Goal: Task Accomplishment & Management: Use online tool/utility

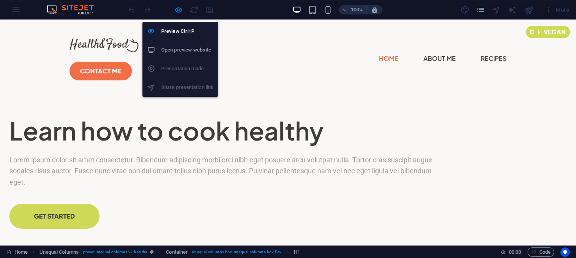
click at [179, 49] on h6 "Open preview website" at bounding box center [187, 49] width 52 height 9
click at [173, 69] on ul "Preview Ctrl+P Open preview website Presentation mode Share presentation link" at bounding box center [180, 59] width 76 height 75
click at [172, 85] on ul "Preview Ctrl+P Open preview website Presentation mode Share presentation link" at bounding box center [180, 59] width 76 height 75
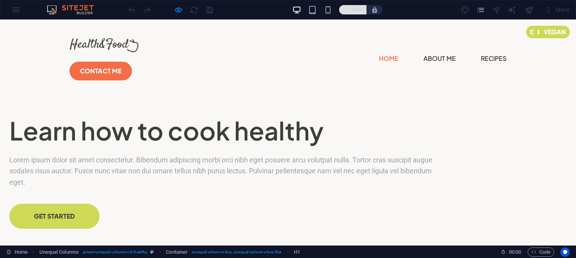
click at [347, 11] on icon "button" at bounding box center [344, 9] width 5 height 5
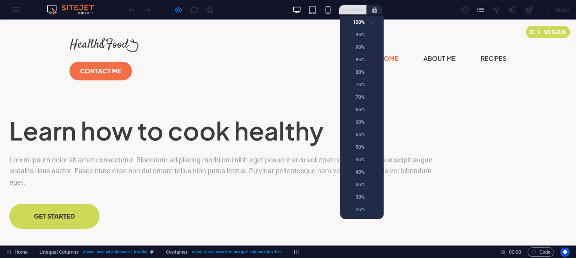
click at [347, 11] on div at bounding box center [288, 129] width 576 height 258
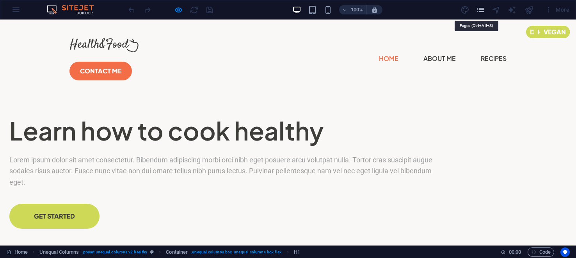
click at [480, 10] on icon "pages" at bounding box center [480, 9] width 9 height 9
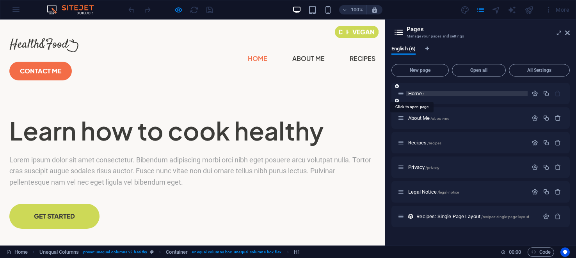
click at [413, 92] on span "Home /" at bounding box center [416, 93] width 16 height 6
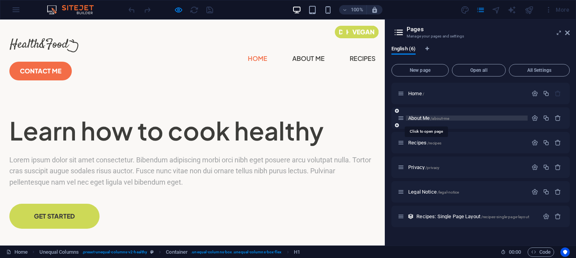
click at [416, 116] on span "About Me /about-me" at bounding box center [428, 118] width 41 height 6
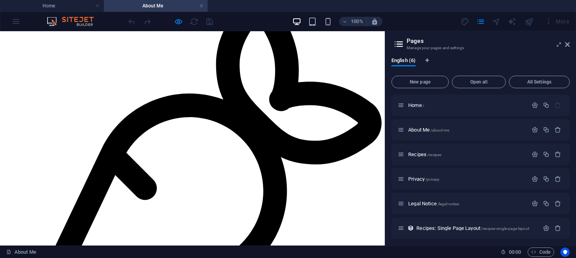
scroll to position [1867, 0]
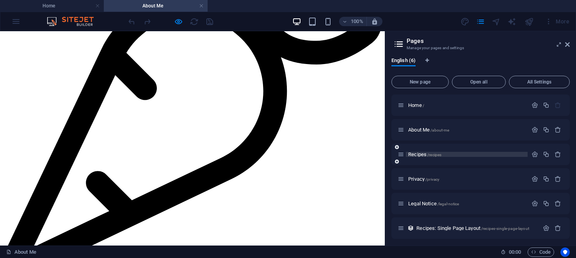
click at [422, 152] on span "Recipes /recipes" at bounding box center [424, 154] width 33 height 6
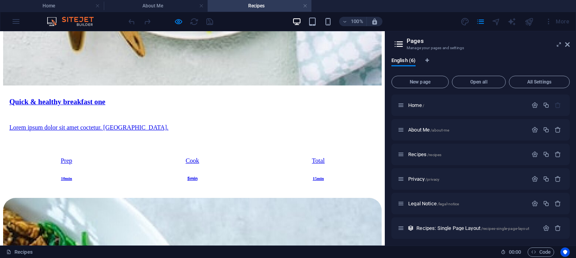
scroll to position [1097, 0]
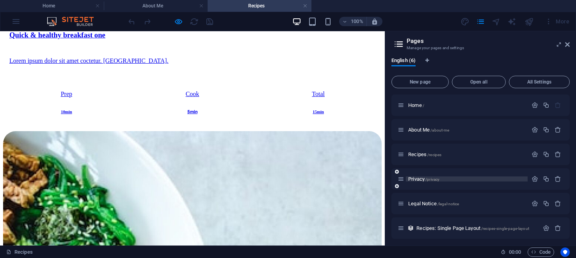
click at [418, 177] on span "Privacy /privacy" at bounding box center [423, 179] width 31 height 6
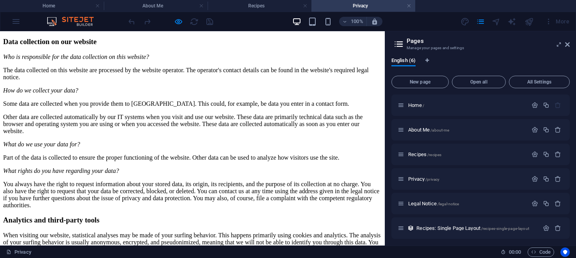
scroll to position [194, 0]
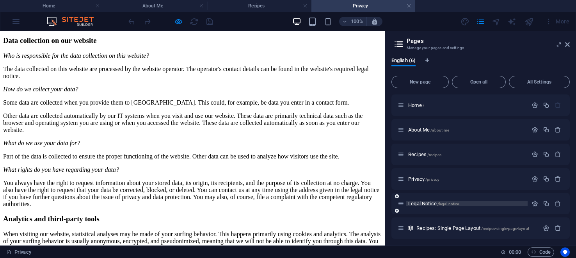
click at [429, 201] on span "Legal Notice /legal-notice" at bounding box center [433, 203] width 51 height 6
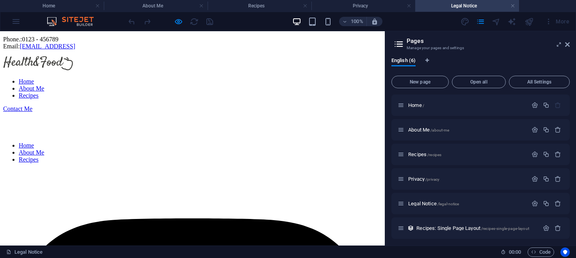
scroll to position [0, 0]
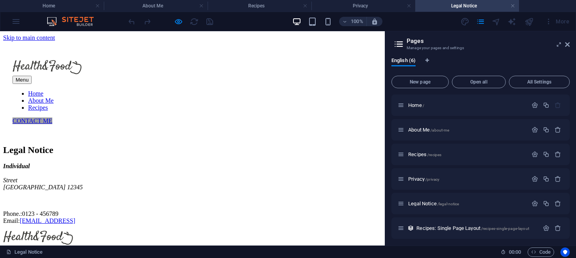
click at [371, 76] on div "Menu" at bounding box center [192, 80] width 360 height 8
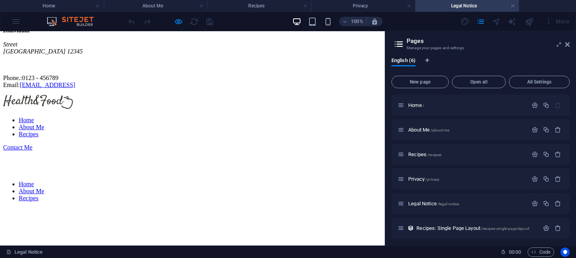
scroll to position [190, 0]
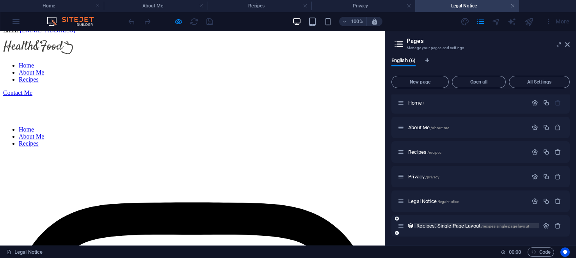
click at [430, 224] on span "Recipes: Single Page Layout /recipes-single-page-layout" at bounding box center [472, 226] width 113 height 6
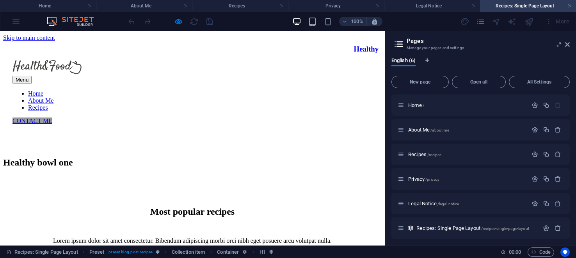
scroll to position [0, 0]
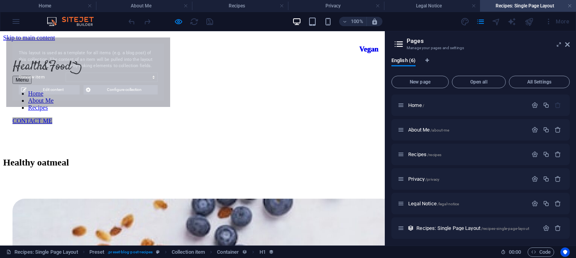
select select "68dccb22abcbf1ac5e0be2e3"
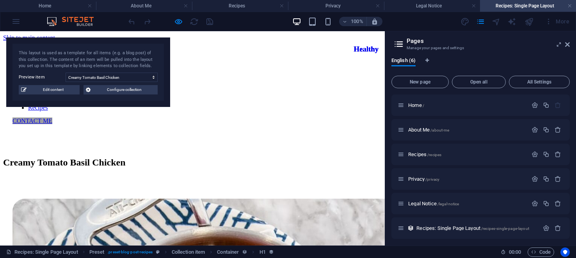
click at [222, 76] on div "Menu" at bounding box center [192, 80] width 360 height 8
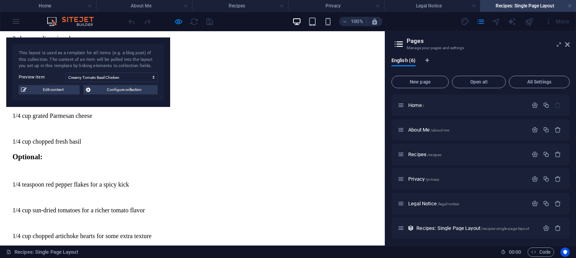
scroll to position [981, 0]
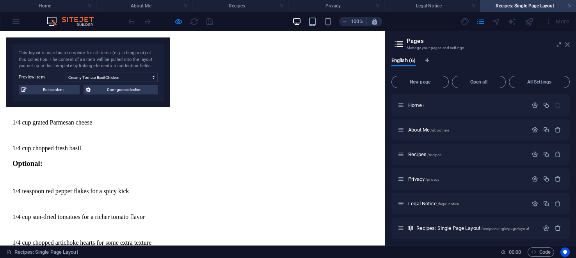
click at [568, 44] on icon at bounding box center [567, 44] width 5 height 6
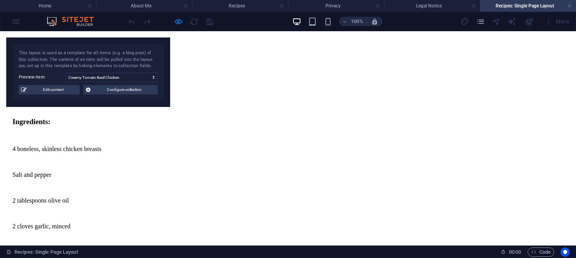
scroll to position [983, 0]
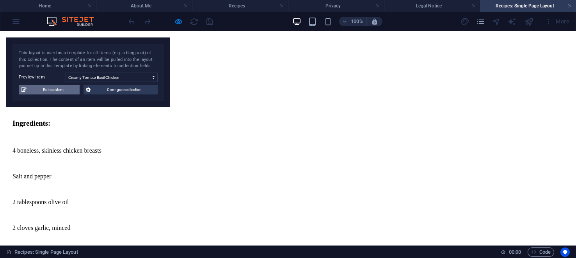
click at [52, 94] on span "Edit content" at bounding box center [53, 89] width 48 height 9
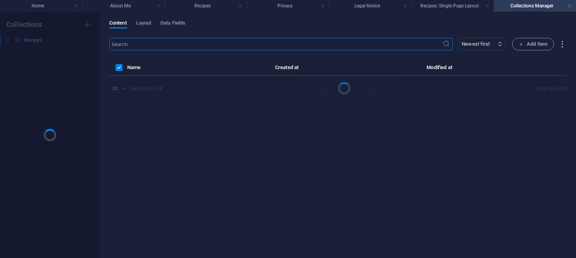
scroll to position [0, 0]
select select "Lunch"
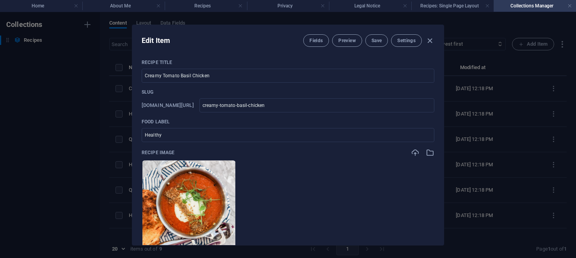
click at [27, 112] on div "Edit Item Fields Preview Save Settings Recipe Title Creamy Tomato Basil Chicken…" at bounding box center [288, 135] width 576 height 246
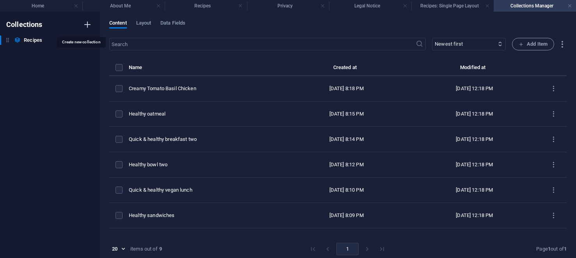
click at [88, 24] on icon "button" at bounding box center [87, 24] width 9 height 9
click at [88, 24] on div "Collections Recipes Recipes New Collection New Collection" at bounding box center [50, 135] width 100 height 246
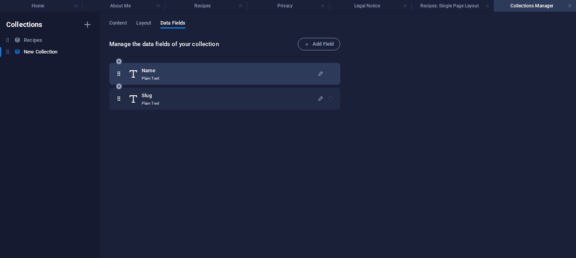
click at [153, 70] on h6 "Name" at bounding box center [151, 70] width 18 height 9
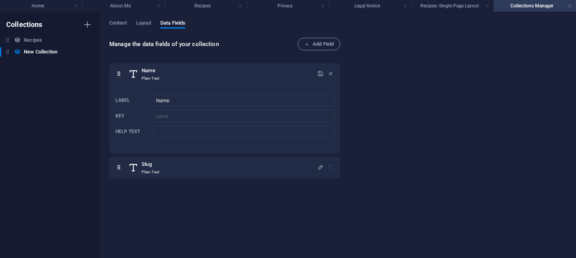
click at [74, 87] on div "Collections Recipes Recipes New Collection New Collection" at bounding box center [50, 135] width 100 height 246
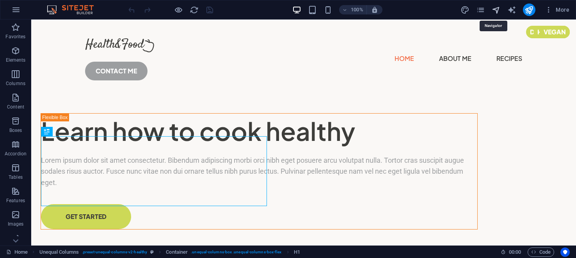
click at [496, 9] on icon "navigator" at bounding box center [495, 9] width 9 height 9
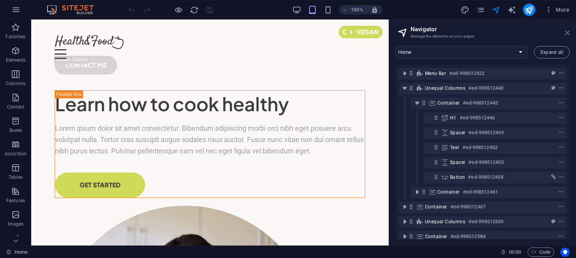
click at [567, 34] on icon at bounding box center [567, 33] width 5 height 6
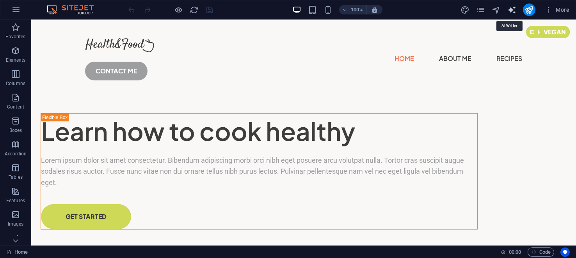
click at [512, 11] on icon "text_generator" at bounding box center [511, 9] width 9 height 9
select select "English"
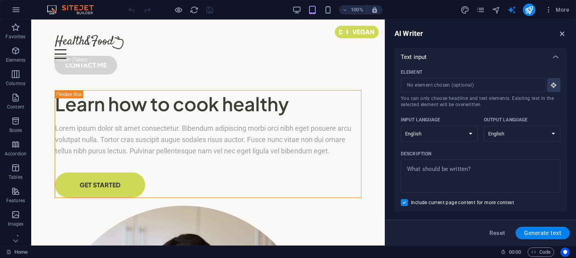
click at [561, 32] on icon "button" at bounding box center [562, 33] width 9 height 9
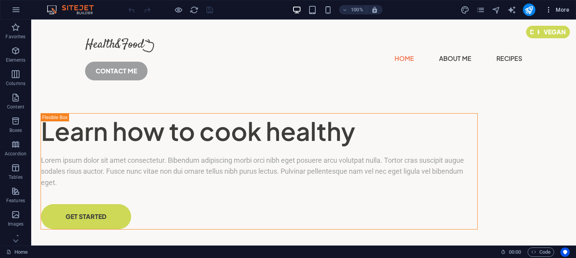
click at [560, 11] on span "More" at bounding box center [556, 10] width 25 height 8
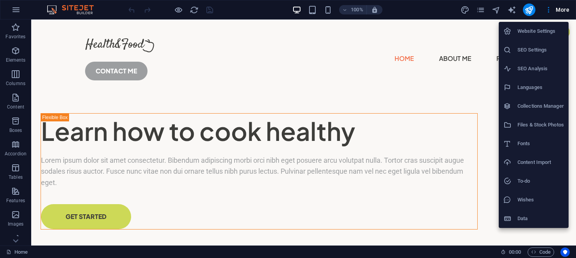
click at [445, 33] on div at bounding box center [288, 129] width 576 height 258
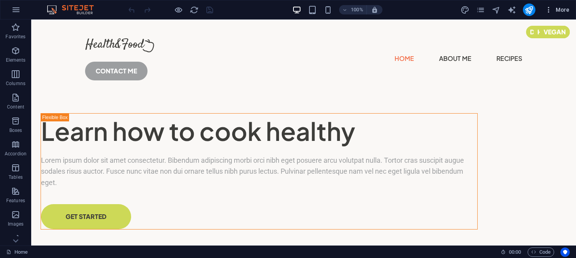
click at [549, 13] on icon "button" at bounding box center [548, 10] width 8 height 8
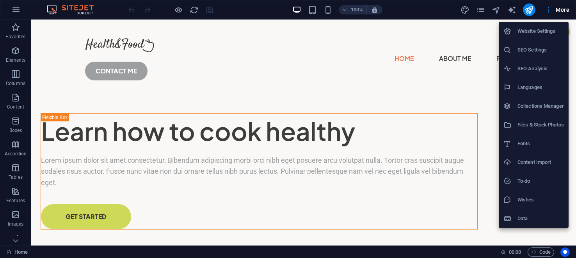
click at [538, 88] on h6 "Languages" at bounding box center [540, 87] width 46 height 9
select select "41"
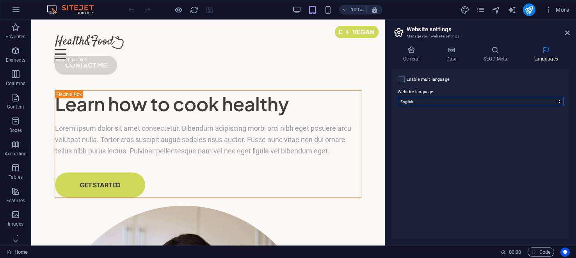
click at [560, 102] on select "Abkhazian Afar Afrikaans Akan Albanian Amharic Arabic Aragonese Armenian Assame…" at bounding box center [480, 101] width 166 height 9
click at [566, 33] on icon at bounding box center [567, 33] width 5 height 6
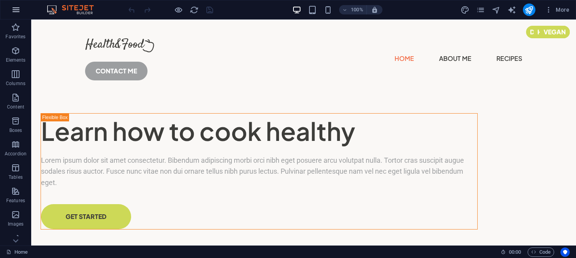
click at [19, 14] on icon "button" at bounding box center [15, 9] width 9 height 9
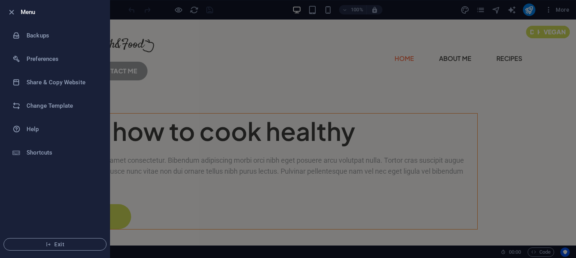
click at [182, 86] on div at bounding box center [288, 129] width 576 height 258
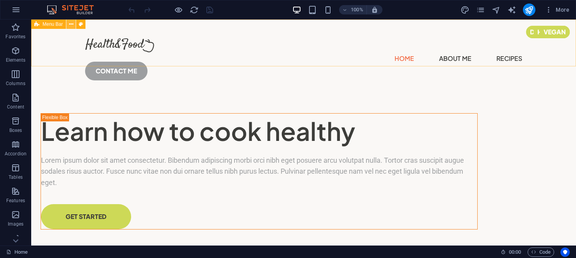
click at [71, 23] on icon at bounding box center [71, 24] width 4 height 8
click at [71, 24] on icon at bounding box center [71, 24] width 4 height 8
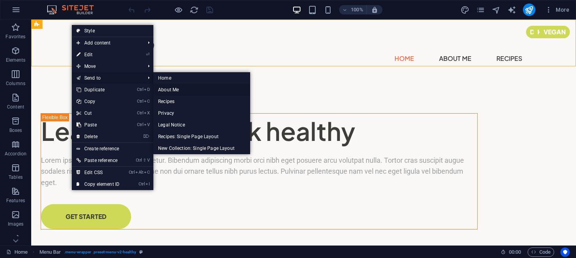
click at [168, 89] on link "About Me" at bounding box center [201, 90] width 97 height 12
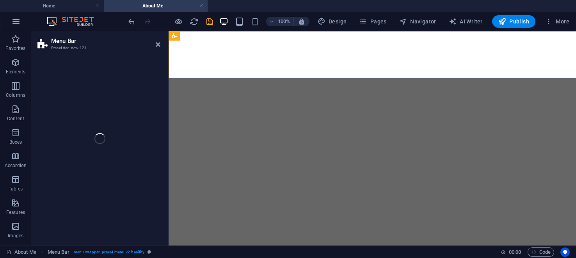
select select "header"
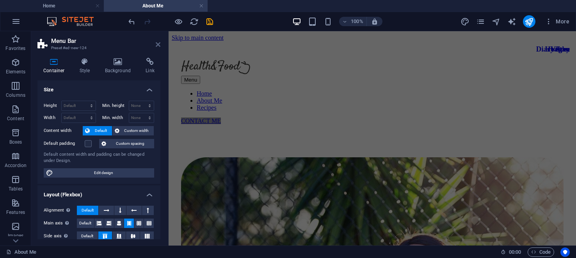
click at [159, 44] on icon at bounding box center [158, 44] width 5 height 6
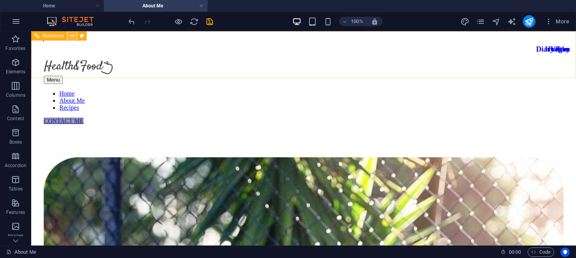
click at [73, 36] on icon at bounding box center [72, 36] width 4 height 8
click at [71, 35] on icon at bounding box center [72, 36] width 4 height 8
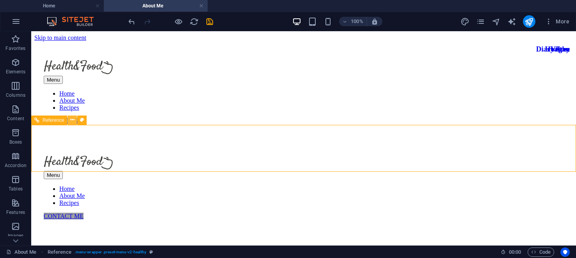
click at [72, 120] on icon at bounding box center [72, 120] width 4 height 8
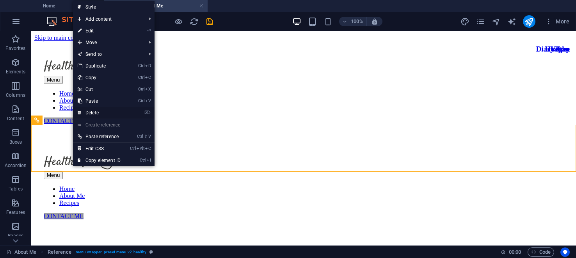
click at [89, 112] on link "⌦ Delete" at bounding box center [99, 113] width 52 height 12
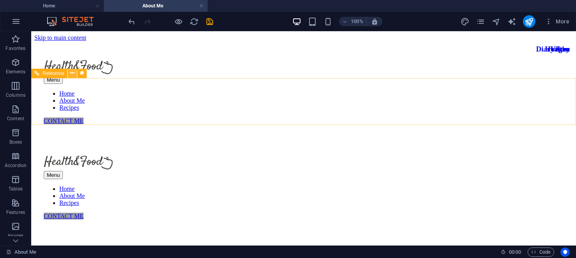
click at [72, 72] on icon at bounding box center [72, 73] width 4 height 8
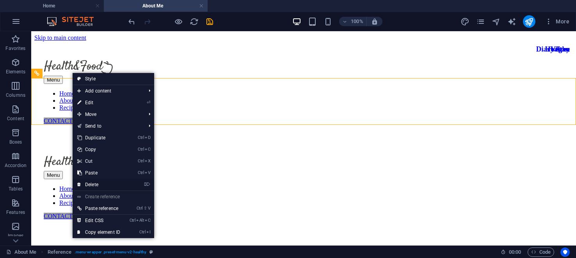
drag, startPoint x: 94, startPoint y: 183, endPoint x: 62, endPoint y: 151, distance: 44.4
click at [94, 183] on link "⌦ Delete" at bounding box center [99, 185] width 52 height 12
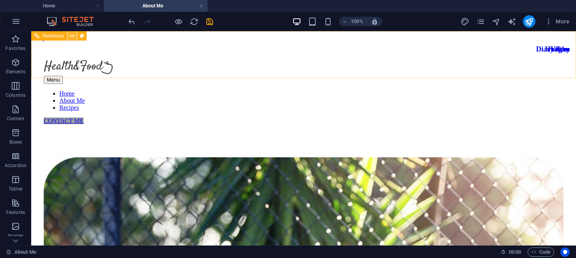
click at [73, 36] on icon at bounding box center [72, 36] width 4 height 8
click at [73, 37] on icon at bounding box center [72, 36] width 4 height 8
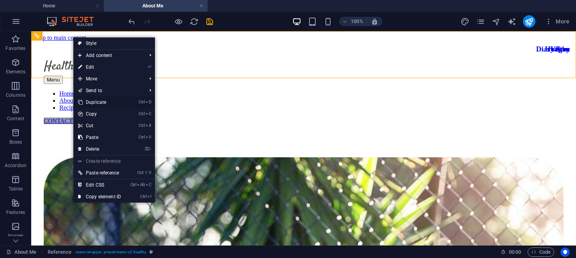
click at [101, 101] on link "Ctrl D Duplicate" at bounding box center [99, 102] width 52 height 12
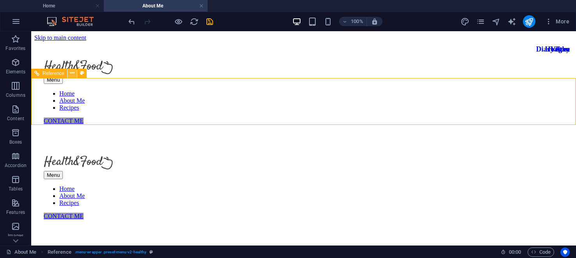
click at [73, 73] on icon at bounding box center [72, 73] width 4 height 8
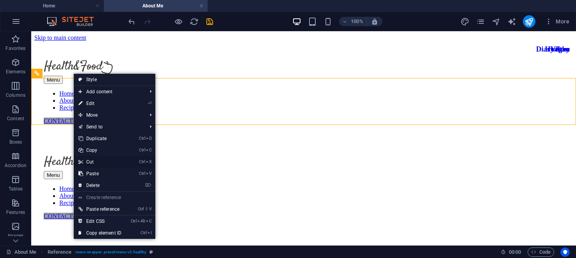
click at [94, 159] on link "Ctrl X Cut" at bounding box center [100, 162] width 52 height 12
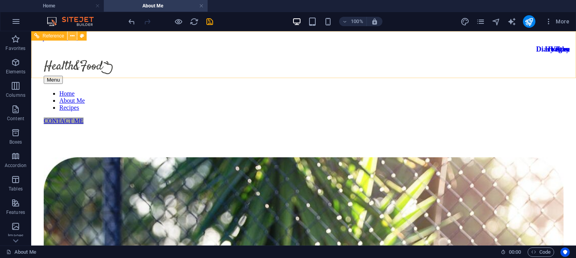
click at [72, 36] on icon at bounding box center [72, 36] width 4 height 8
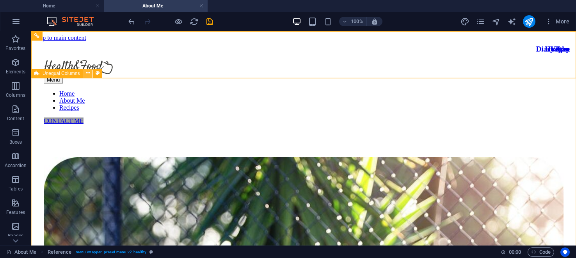
click at [88, 73] on icon at bounding box center [88, 73] width 4 height 8
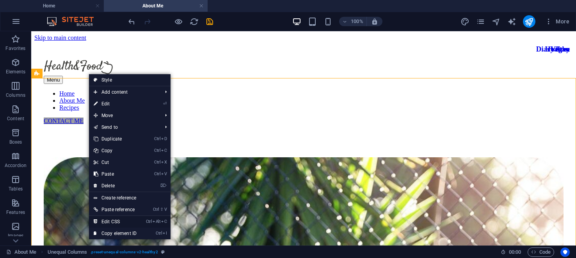
click at [113, 221] on link "Ctrl Alt C Edit CSS" at bounding box center [115, 222] width 52 height 12
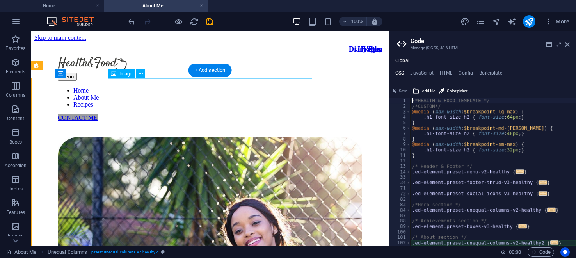
type textarea "@include unequal-columns-v2($box-width: (48%, 100%, 100%), $margin: (100px, 40p…"
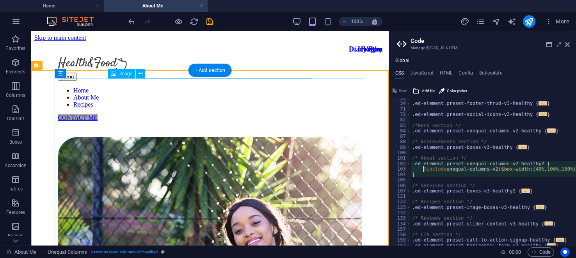
scroll to position [79, 0]
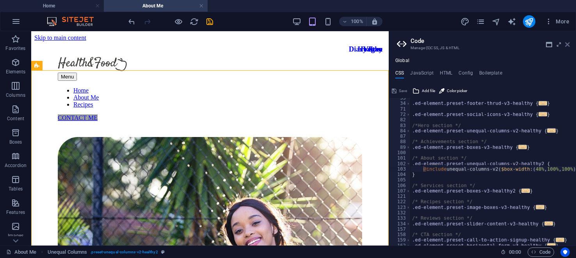
drag, startPoint x: 567, startPoint y: 42, endPoint x: 535, endPoint y: 11, distance: 43.8
click at [567, 42] on icon at bounding box center [567, 44] width 5 height 6
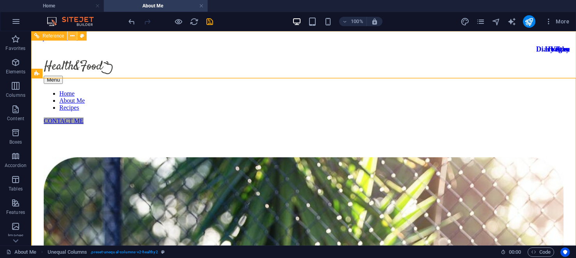
click at [73, 37] on icon at bounding box center [72, 36] width 4 height 8
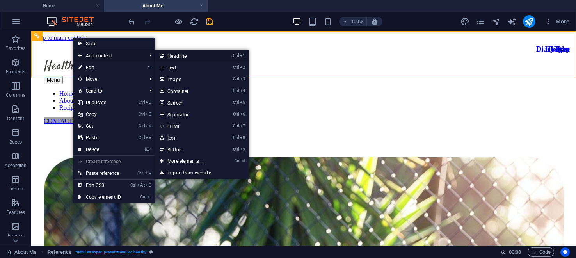
click at [183, 53] on link "Ctrl 1 Headline" at bounding box center [187, 56] width 64 height 12
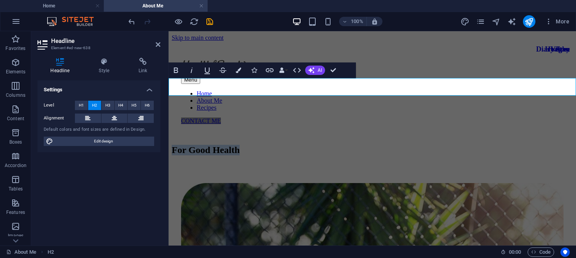
drag, startPoint x: 171, startPoint y: 87, endPoint x: 257, endPoint y: 94, distance: 85.7
click at [176, 69] on icon "button" at bounding box center [175, 70] width 9 height 9
click at [191, 70] on icon "button" at bounding box center [191, 70] width 9 height 9
click at [208, 69] on icon "button" at bounding box center [206, 70] width 9 height 9
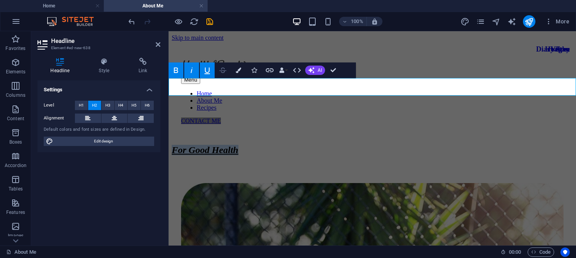
click at [223, 69] on icon "button" at bounding box center [222, 70] width 9 height 9
click at [239, 70] on icon "button" at bounding box center [238, 69] width 5 height 5
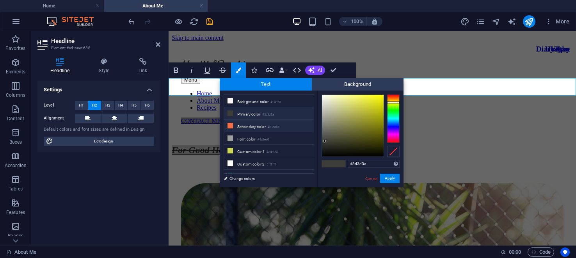
click at [230, 123] on icon at bounding box center [229, 125] width 5 height 5
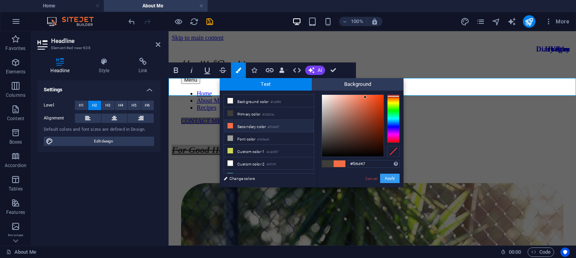
click at [388, 175] on button "Apply" at bounding box center [389, 178] width 19 height 9
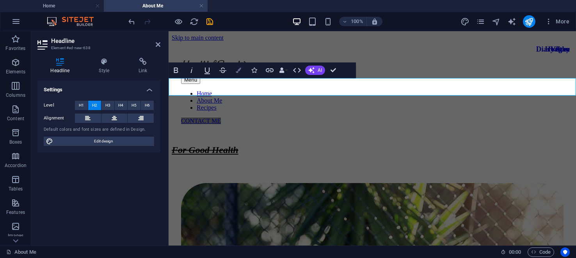
click at [238, 71] on icon "button" at bounding box center [238, 69] width 5 height 5
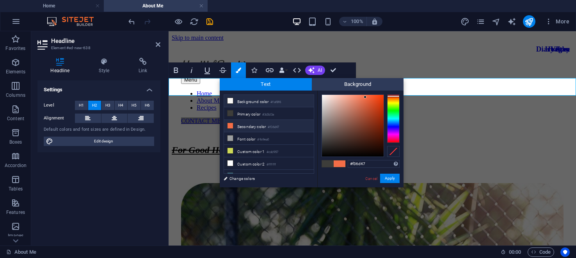
click at [229, 98] on icon at bounding box center [229, 100] width 5 height 5
type input "#faf8f6"
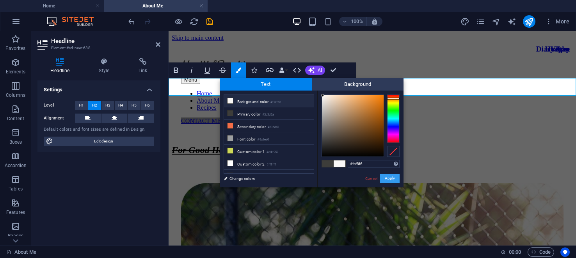
click at [388, 174] on button "Apply" at bounding box center [389, 178] width 19 height 9
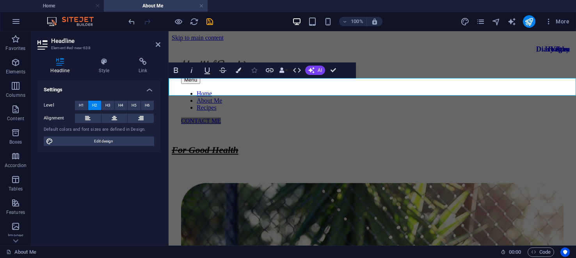
click at [253, 70] on icon "button" at bounding box center [253, 69] width 5 height 5
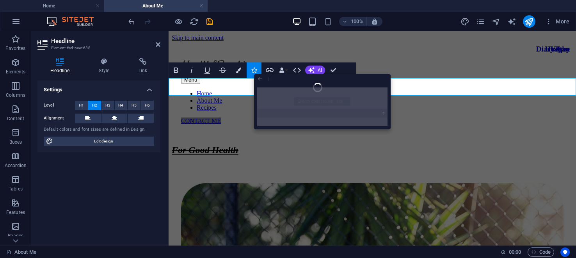
click at [259, 78] on icon "button" at bounding box center [260, 79] width 4 height 4
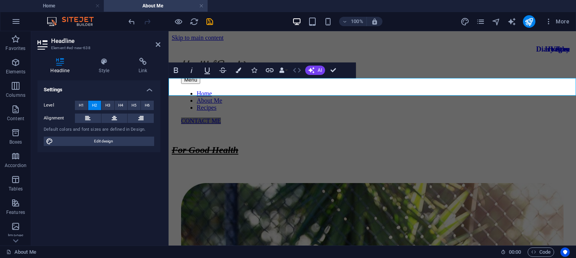
click at [299, 69] on icon "button" at bounding box center [297, 70] width 8 height 5
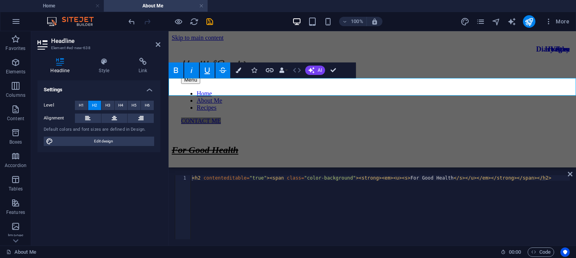
click at [293, 70] on icon "button" at bounding box center [297, 70] width 8 height 5
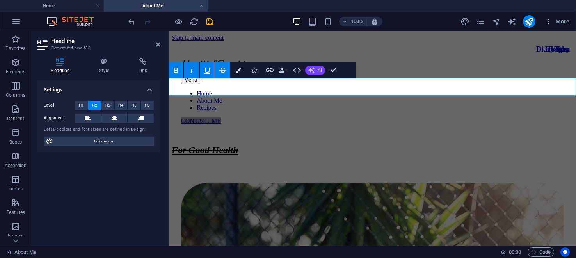
click at [312, 70] on icon "button" at bounding box center [311, 70] width 6 height 6
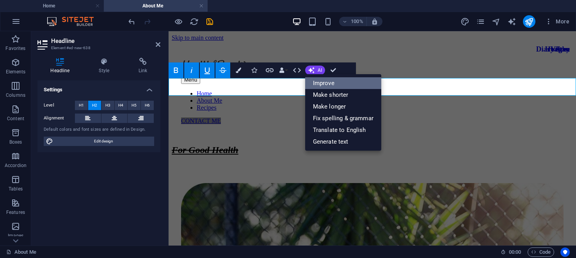
click at [322, 80] on link "Improve" at bounding box center [343, 83] width 76 height 12
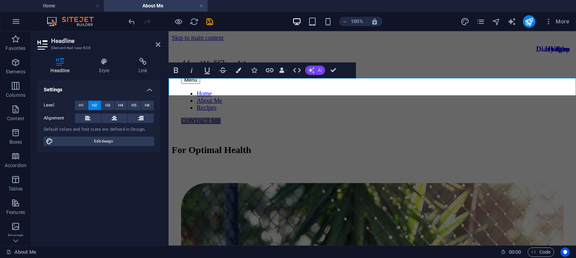
click at [314, 70] on button "AI" at bounding box center [315, 70] width 20 height 9
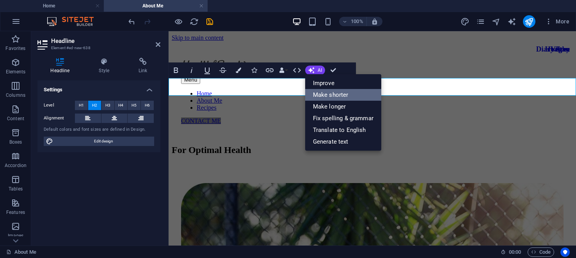
click at [315, 94] on link "Make shorter" at bounding box center [343, 95] width 76 height 12
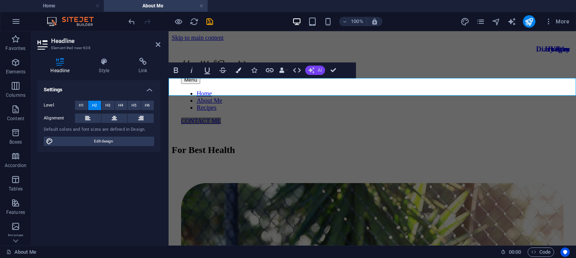
click at [312, 68] on icon "button" at bounding box center [311, 70] width 8 height 8
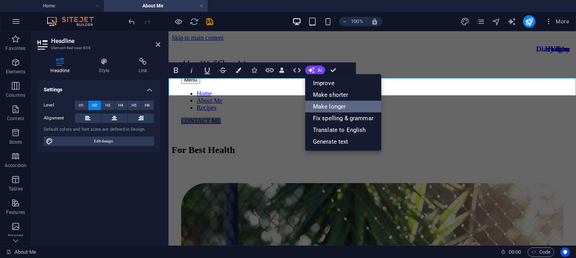
click at [321, 105] on link "Make longer" at bounding box center [343, 107] width 76 height 12
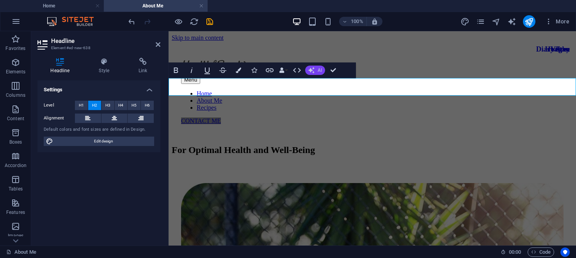
click at [314, 68] on icon "button" at bounding box center [311, 70] width 9 height 9
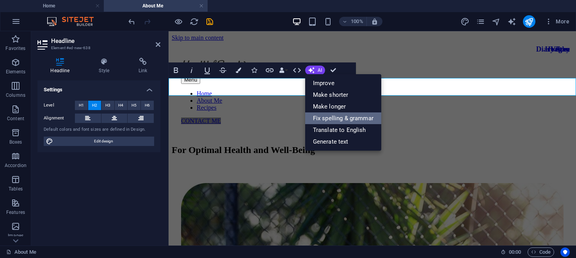
click at [322, 118] on link "Fix spelling & grammar" at bounding box center [343, 118] width 76 height 12
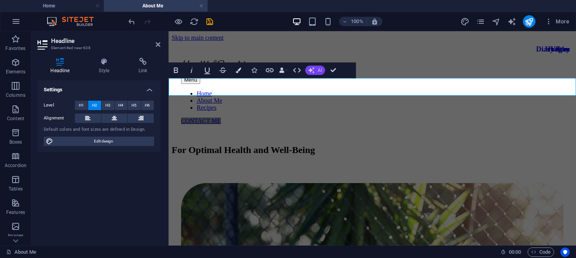
click at [309, 73] on icon "button" at bounding box center [311, 69] width 7 height 7
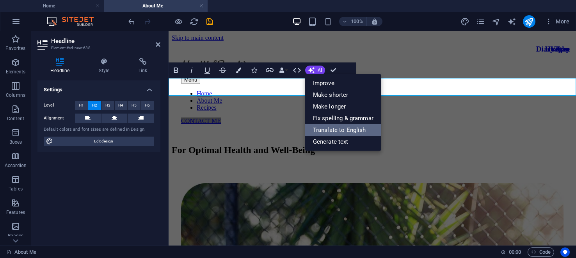
click at [321, 128] on link "Translate to English" at bounding box center [343, 130] width 76 height 12
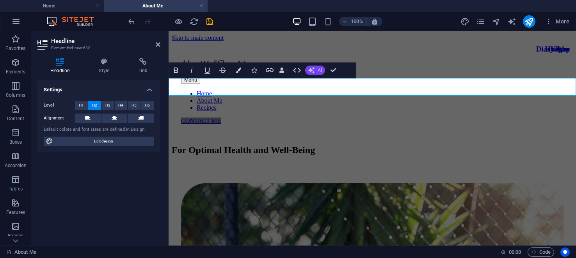
click at [312, 69] on icon "button" at bounding box center [311, 70] width 9 height 9
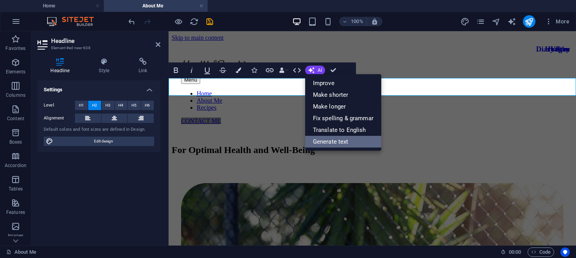
click at [326, 140] on link "Generate text" at bounding box center [343, 142] width 76 height 12
select select "English"
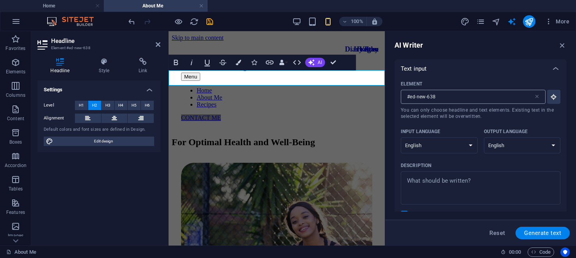
click at [443, 99] on input "#ed-new-638" at bounding box center [466, 97] width 133 height 14
click at [533, 97] on icon at bounding box center [536, 97] width 6 height 6
click at [533, 97] on input "#ed-new-638" at bounding box center [466, 97] width 133 height 14
click at [478, 99] on input "Element ​ You can only choose headline and text elements. Existing text in the …" at bounding box center [469, 97] width 139 height 14
click at [482, 97] on input "Element ​ You can only choose headline and text elements. Existing text in the …" at bounding box center [469, 97] width 139 height 14
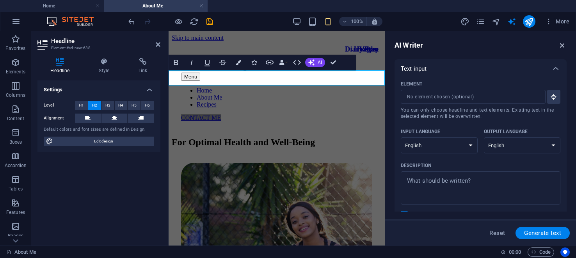
click at [561, 43] on icon "button" at bounding box center [562, 45] width 9 height 9
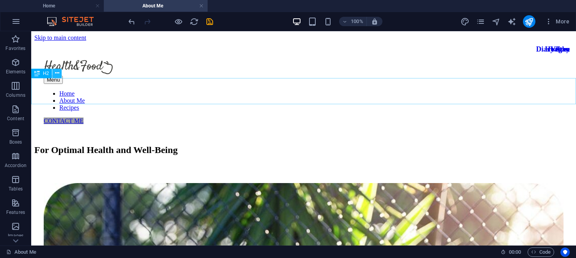
click at [56, 72] on icon at bounding box center [57, 73] width 4 height 8
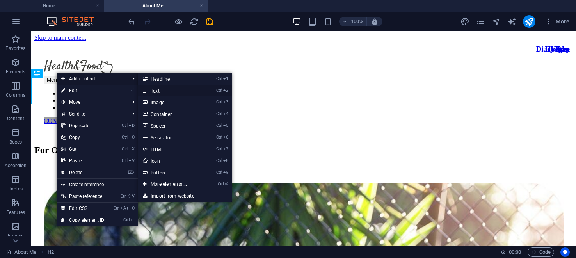
click at [158, 89] on link "Ctrl 2 Text" at bounding box center [170, 91] width 64 height 12
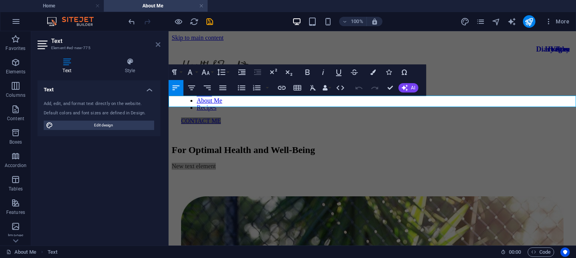
drag, startPoint x: 158, startPoint y: 43, endPoint x: 127, endPoint y: 11, distance: 44.4
click at [158, 43] on icon at bounding box center [158, 44] width 5 height 6
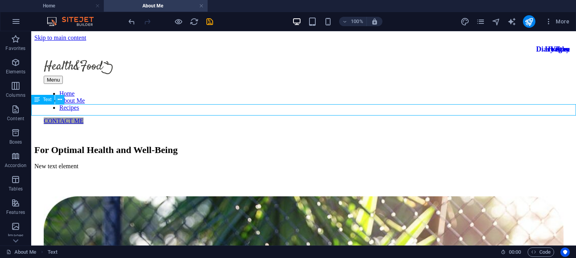
click at [58, 98] on icon at bounding box center [60, 100] width 4 height 8
click at [57, 72] on icon at bounding box center [57, 73] width 4 height 8
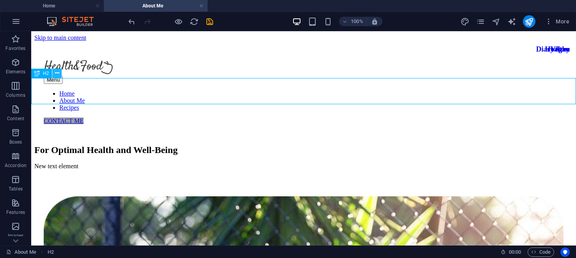
click at [58, 73] on icon at bounding box center [57, 73] width 4 height 8
click at [57, 72] on icon at bounding box center [57, 73] width 4 height 8
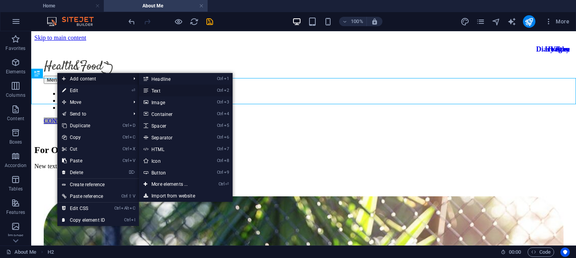
click at [159, 90] on link "Ctrl 2 Text" at bounding box center [171, 91] width 64 height 12
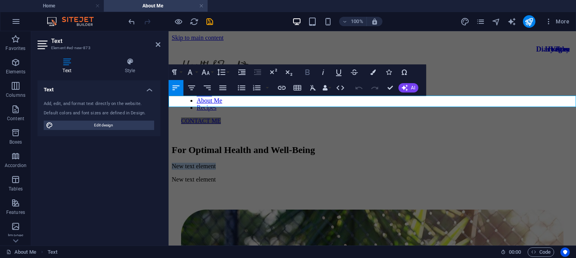
click at [307, 72] on icon "button" at bounding box center [307, 71] width 4 height 5
click at [322, 69] on icon "button" at bounding box center [322, 71] width 9 height 9
click at [340, 71] on icon "button" at bounding box center [338, 71] width 9 height 9
click at [354, 71] on icon "button" at bounding box center [353, 71] width 9 height 9
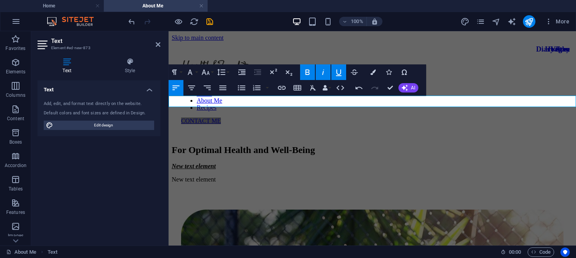
click at [339, 71] on icon "button" at bounding box center [338, 71] width 9 height 9
click at [323, 76] on icon "button" at bounding box center [322, 71] width 9 height 9
click at [197, 71] on button "Font Family" at bounding box center [191, 72] width 15 height 16
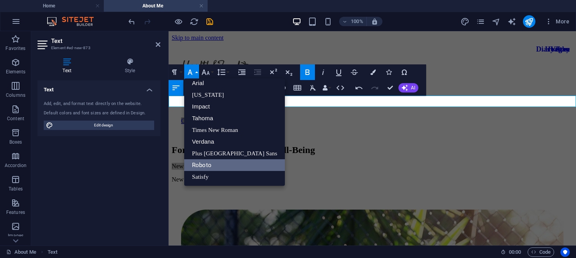
scroll to position [4, 0]
click at [202, 94] on link "[US_STATE]" at bounding box center [234, 95] width 101 height 12
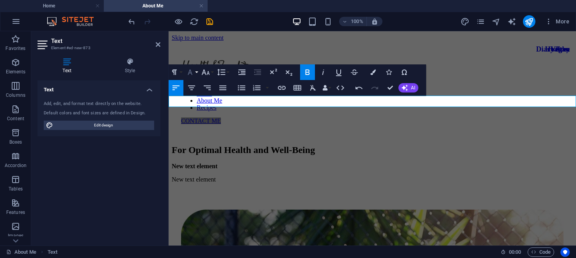
click at [197, 72] on button "Font Family" at bounding box center [191, 72] width 15 height 16
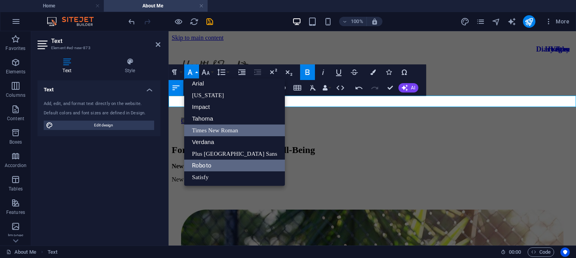
click at [214, 126] on link "Times New Roman" at bounding box center [234, 130] width 101 height 12
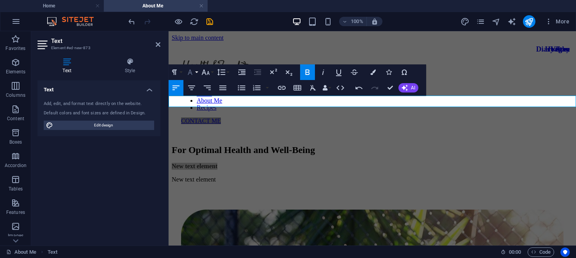
click at [195, 71] on button "Font Family" at bounding box center [191, 72] width 15 height 16
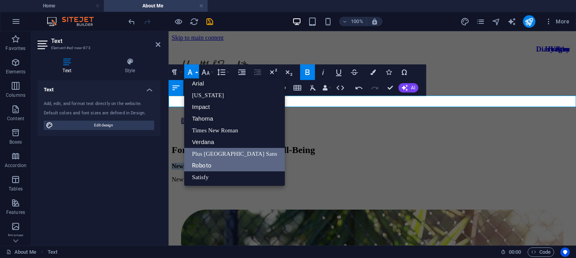
click at [203, 152] on link "Plus [GEOGRAPHIC_DATA] Sans" at bounding box center [234, 154] width 101 height 12
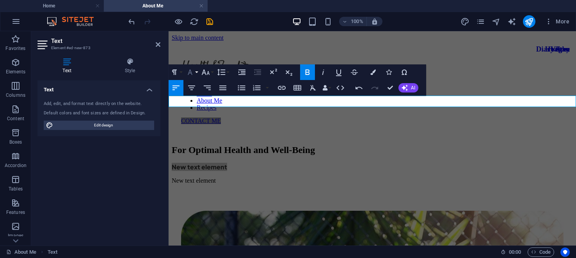
click at [197, 72] on button "Font Family" at bounding box center [191, 72] width 15 height 16
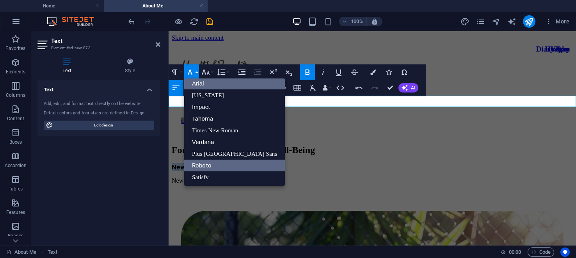
click at [202, 81] on link "Arial" at bounding box center [234, 84] width 101 height 12
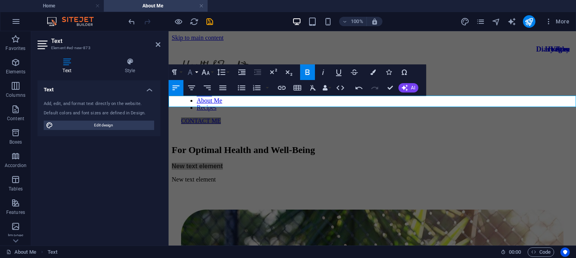
click at [196, 71] on button "Font Family" at bounding box center [191, 72] width 15 height 16
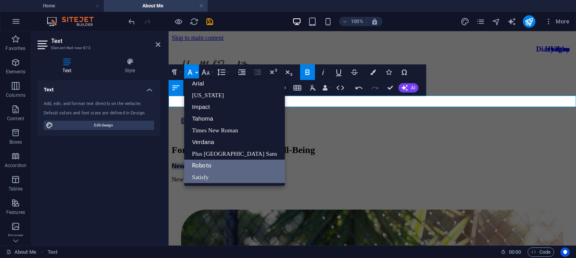
click at [206, 175] on link "Satisfy" at bounding box center [234, 177] width 101 height 12
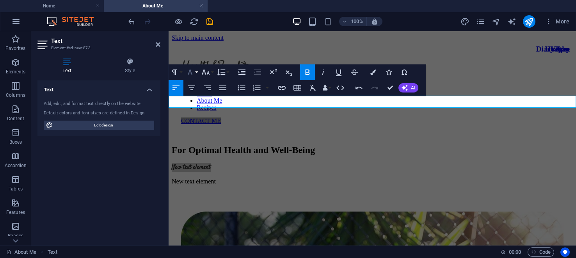
click at [197, 71] on button "Font Family" at bounding box center [191, 72] width 15 height 16
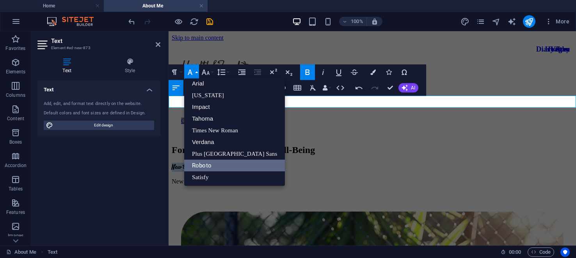
click at [202, 161] on link "Roboto" at bounding box center [234, 165] width 101 height 12
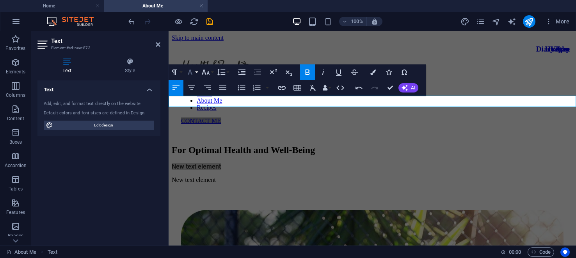
click at [196, 70] on button "Font Family" at bounding box center [191, 72] width 15 height 16
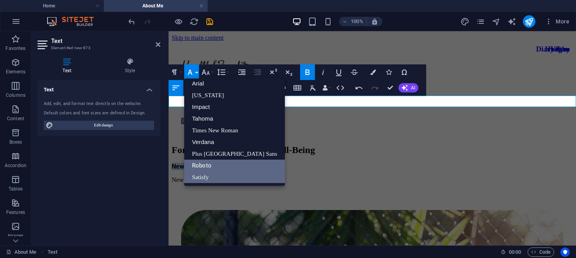
click at [199, 177] on link "Satisfy" at bounding box center [234, 177] width 101 height 12
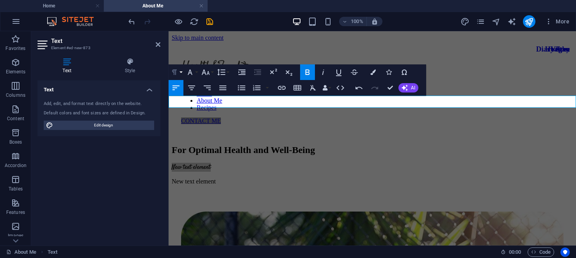
click at [180, 71] on button "Paragraph Format" at bounding box center [175, 72] width 15 height 16
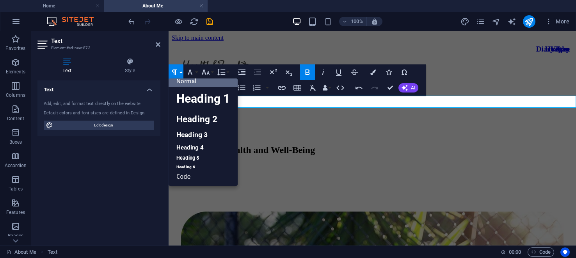
scroll to position [7, 0]
click at [209, 96] on link "Heading 1" at bounding box center [202, 98] width 69 height 23
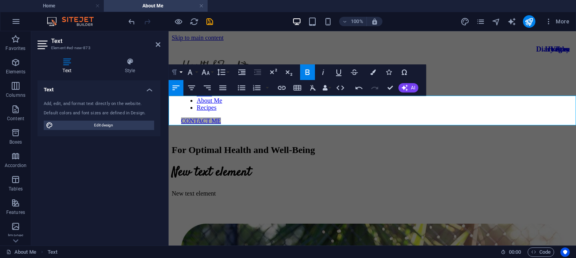
click at [183, 72] on button "Paragraph Format" at bounding box center [175, 72] width 15 height 16
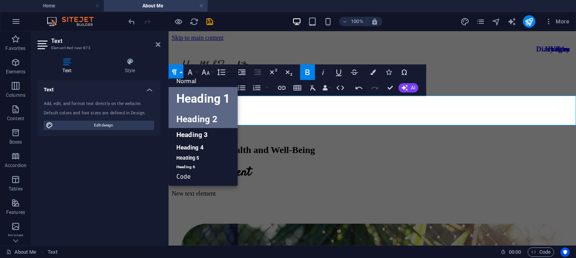
click at [194, 116] on link "Heading 2" at bounding box center [202, 119] width 69 height 18
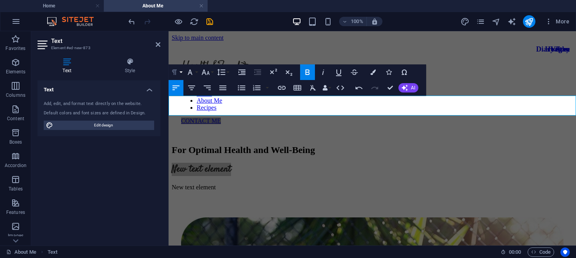
click at [181, 71] on button "Paragraph Format" at bounding box center [175, 72] width 15 height 16
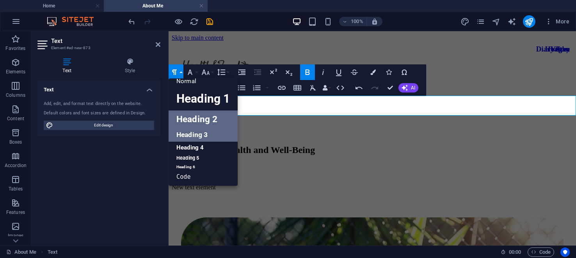
click at [190, 133] on link "Heading 3" at bounding box center [202, 135] width 69 height 14
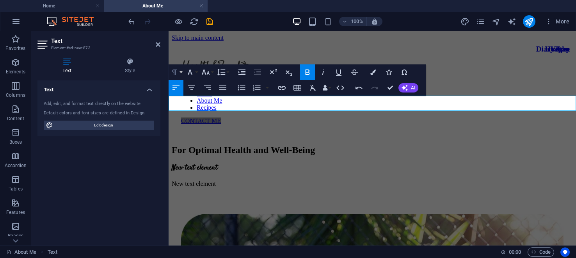
click at [181, 73] on button "Paragraph Format" at bounding box center [175, 72] width 15 height 16
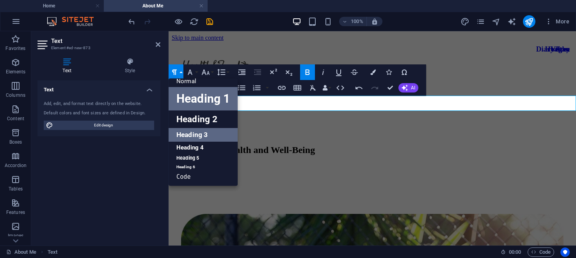
click at [194, 94] on link "Heading 1" at bounding box center [202, 98] width 69 height 23
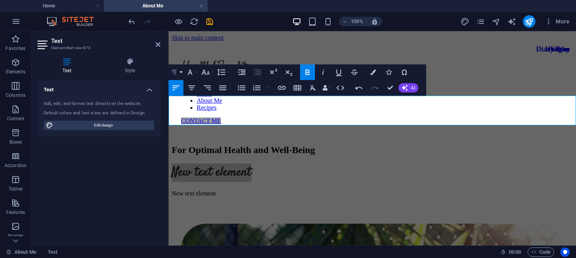
click at [183, 71] on button "Paragraph Format" at bounding box center [175, 72] width 15 height 16
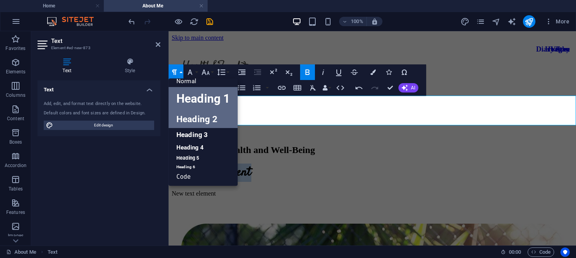
click at [192, 113] on link "Heading 2" at bounding box center [202, 119] width 69 height 18
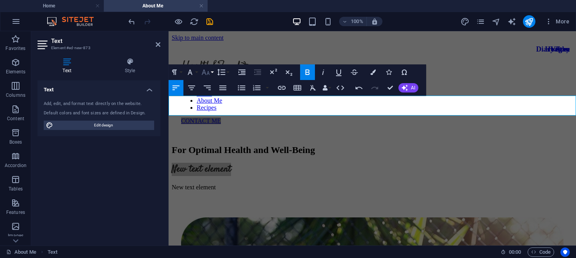
click at [213, 71] on button "Font Size" at bounding box center [207, 72] width 15 height 16
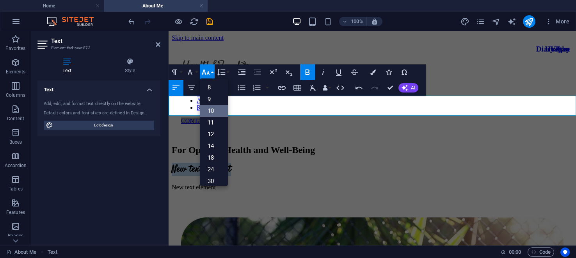
click at [211, 110] on link "10" at bounding box center [214, 111] width 28 height 12
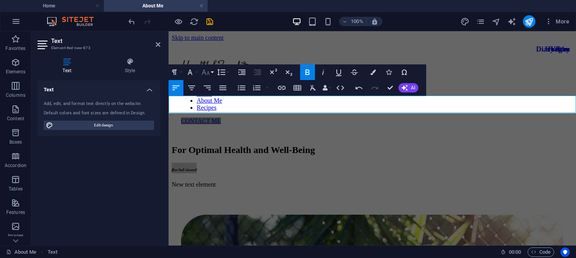
click at [212, 70] on button "Font Size" at bounding box center [207, 72] width 15 height 16
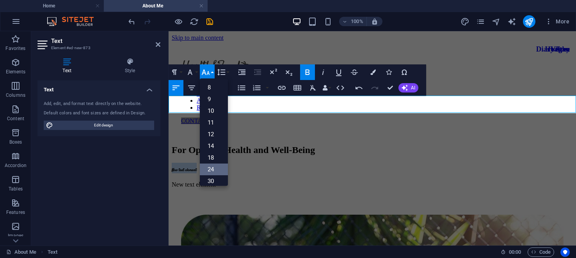
click at [214, 168] on link "24" at bounding box center [214, 169] width 28 height 12
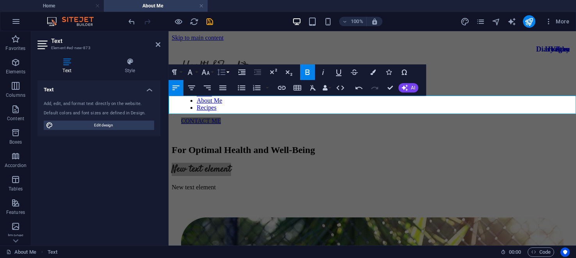
click at [227, 71] on button "Line Height" at bounding box center [222, 72] width 15 height 16
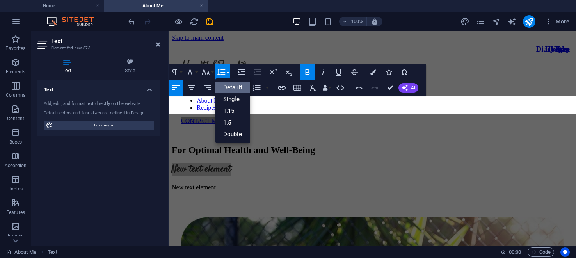
scroll to position [0, 0]
click at [230, 133] on link "Double" at bounding box center [232, 134] width 35 height 12
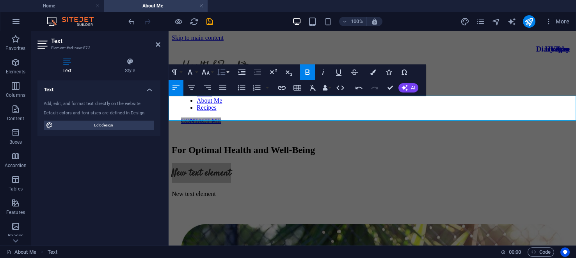
click at [228, 71] on button "Line Height" at bounding box center [222, 72] width 15 height 16
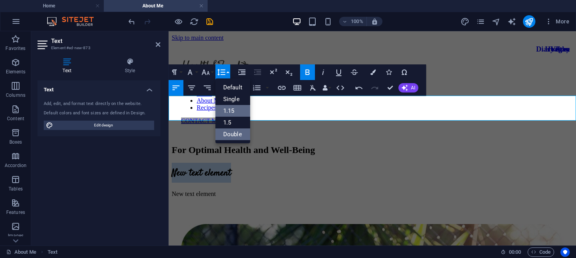
click at [232, 109] on link "1.15" at bounding box center [232, 111] width 35 height 12
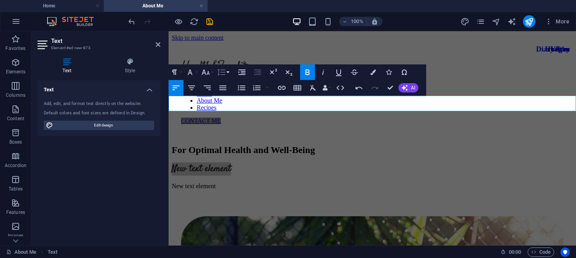
click at [228, 71] on button "Line Height" at bounding box center [222, 72] width 15 height 16
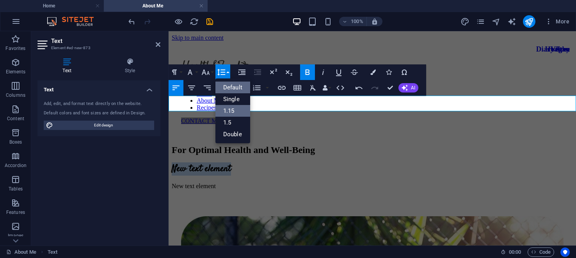
click at [235, 83] on link "Default" at bounding box center [232, 88] width 35 height 12
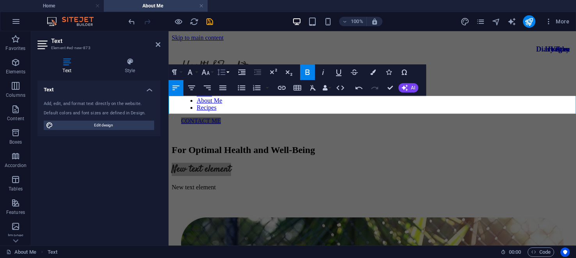
click at [229, 71] on button "Line Height" at bounding box center [222, 72] width 15 height 16
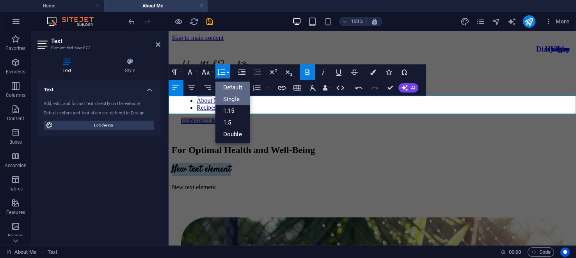
click at [233, 95] on link "Single" at bounding box center [232, 99] width 35 height 12
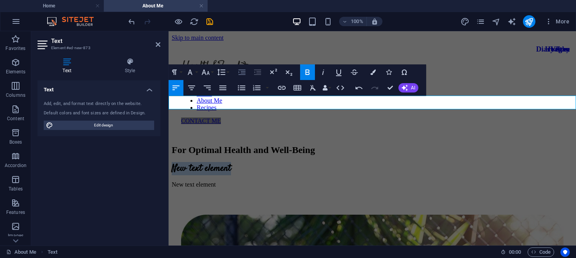
click at [242, 72] on icon "button" at bounding box center [241, 71] width 9 height 9
click at [257, 71] on icon "button" at bounding box center [257, 71] width 7 height 5
click at [175, 82] on button "Align Left" at bounding box center [175, 88] width 15 height 16
click at [192, 88] on icon "button" at bounding box center [191, 87] width 9 height 9
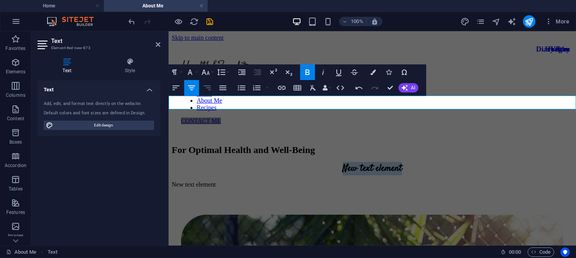
click at [210, 88] on icon "button" at bounding box center [207, 87] width 7 height 5
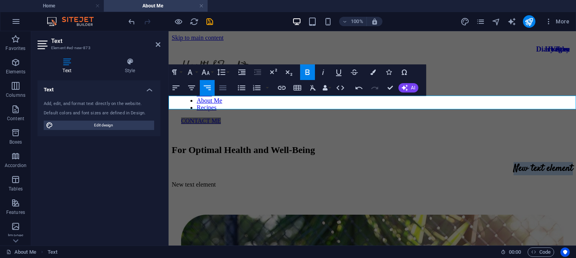
click at [224, 89] on icon "button" at bounding box center [222, 87] width 7 height 5
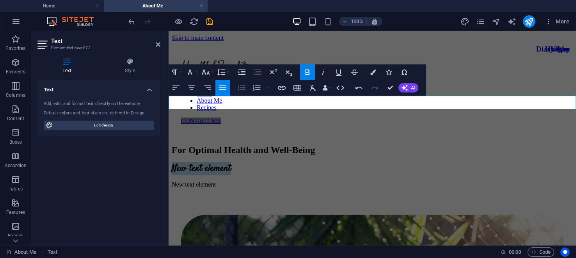
click at [244, 87] on icon "button" at bounding box center [241, 87] width 7 height 5
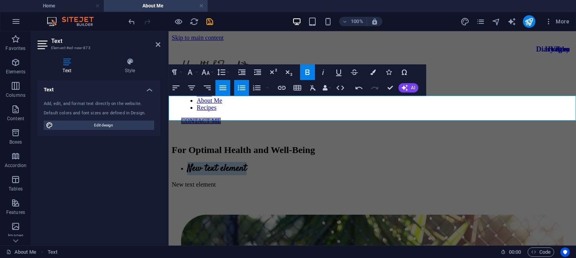
click at [244, 87] on icon "button" at bounding box center [241, 87] width 9 height 9
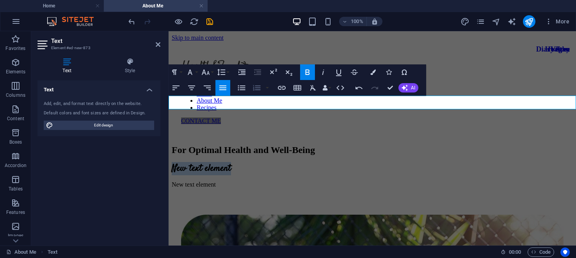
click at [257, 86] on icon "button" at bounding box center [256, 87] width 9 height 9
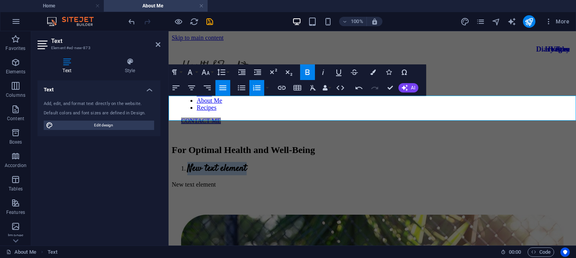
click at [257, 86] on icon "button" at bounding box center [256, 87] width 9 height 9
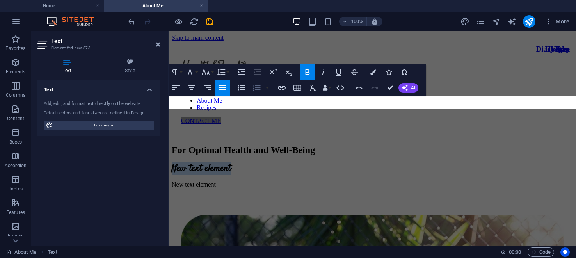
click at [259, 87] on icon "button" at bounding box center [256, 87] width 7 height 5
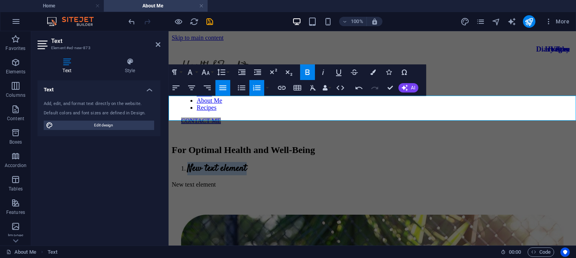
click at [257, 87] on icon "button" at bounding box center [256, 87] width 9 height 9
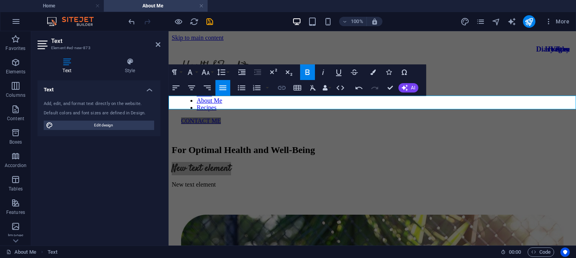
click at [283, 87] on icon "button" at bounding box center [281, 87] width 9 height 9
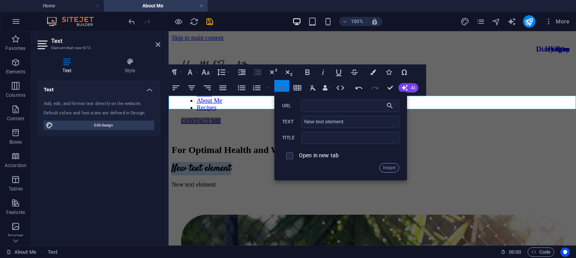
click at [283, 87] on icon "button" at bounding box center [281, 87] width 9 height 9
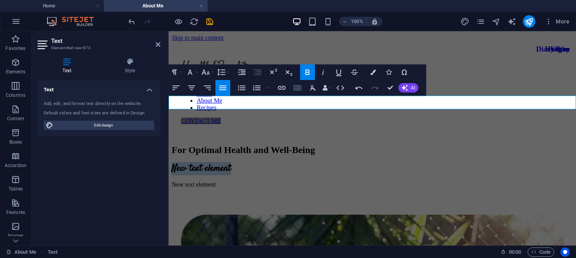
click at [298, 88] on icon "button" at bounding box center [297, 87] width 8 height 5
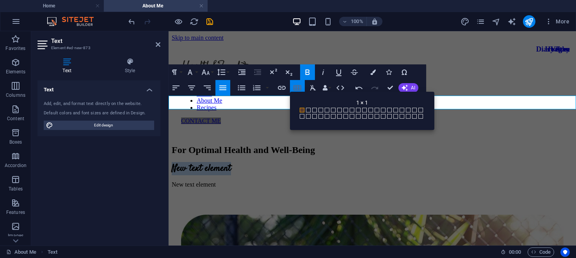
click at [298, 88] on icon "button" at bounding box center [297, 87] width 8 height 5
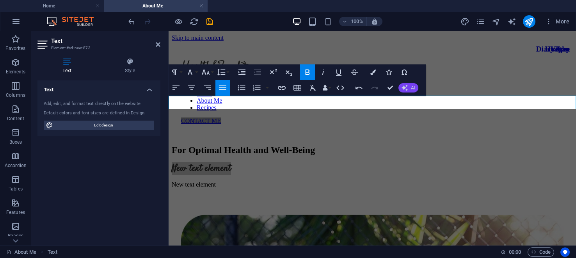
click at [409, 85] on button "AI" at bounding box center [408, 87] width 20 height 9
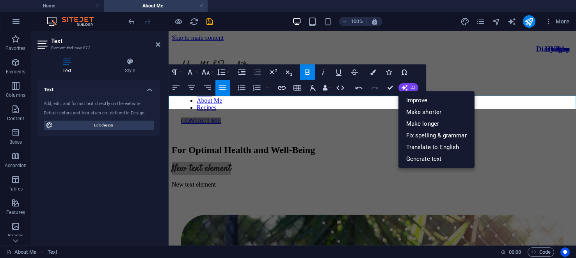
click at [409, 85] on button "AI" at bounding box center [408, 87] width 20 height 9
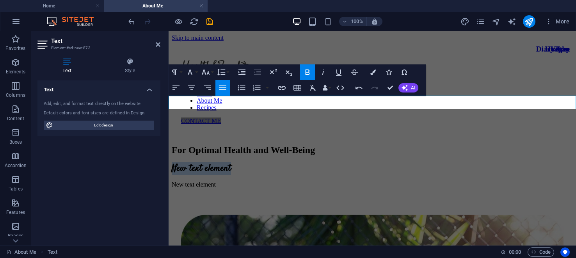
click at [236, 163] on h2 "New text element" at bounding box center [372, 168] width 401 height 11
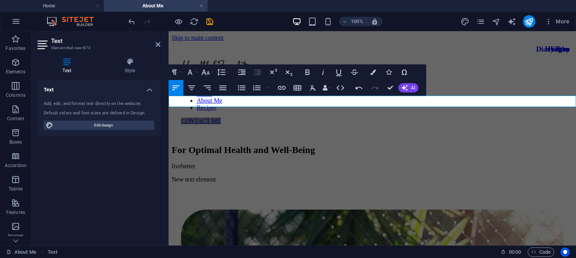
click at [179, 163] on p "livebetter" at bounding box center [372, 166] width 401 height 7
click at [209, 163] on p "live better" at bounding box center [372, 166] width 401 height 7
click at [236, 163] on p "live better eat better" at bounding box center [372, 166] width 401 height 7
click at [197, 70] on button "Font Family" at bounding box center [191, 72] width 15 height 16
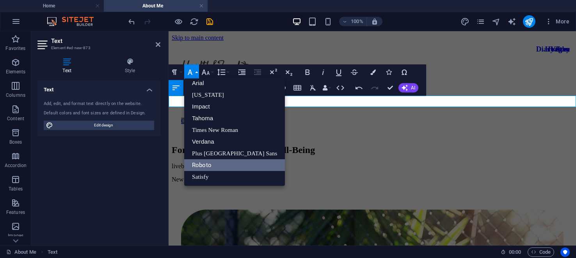
scroll to position [4, 0]
click at [202, 81] on link "Arial" at bounding box center [234, 84] width 101 height 12
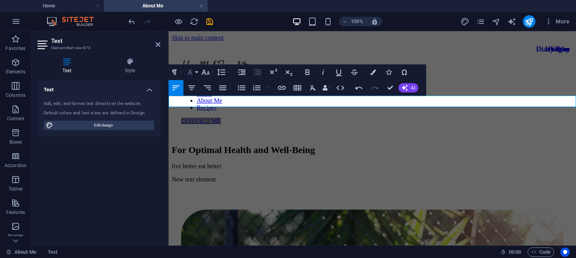
click at [197, 73] on button "Font Family" at bounding box center [191, 72] width 15 height 16
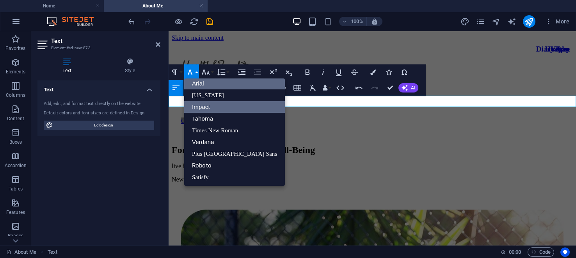
click at [208, 105] on link "Impact" at bounding box center [234, 107] width 101 height 12
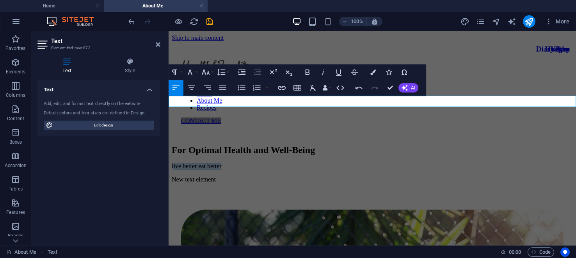
drag, startPoint x: 169, startPoint y: 101, endPoint x: 239, endPoint y: 103, distance: 69.4
click at [239, 163] on p "live better eat better ​" at bounding box center [372, 166] width 401 height 7
click at [196, 71] on button "Font Family" at bounding box center [191, 72] width 15 height 16
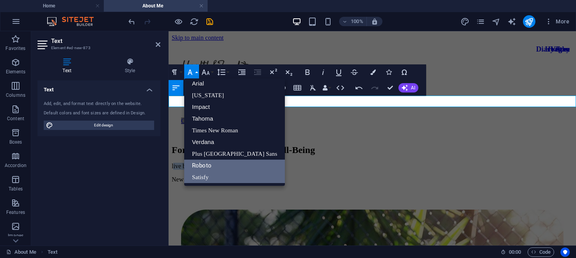
click at [204, 175] on link "Satisfy" at bounding box center [234, 177] width 101 height 12
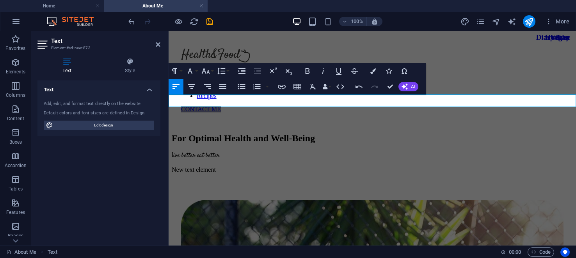
scroll to position [0, 0]
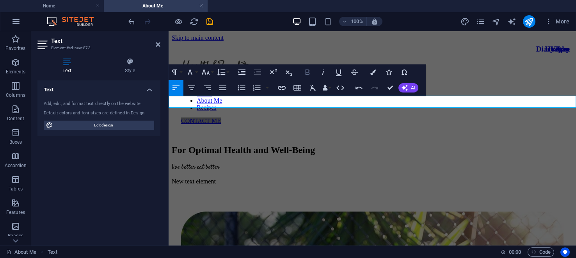
click at [306, 70] on icon "button" at bounding box center [307, 71] width 4 height 5
click at [307, 70] on icon "button" at bounding box center [307, 71] width 9 height 9
click at [324, 71] on icon "button" at bounding box center [322, 71] width 9 height 9
click at [338, 72] on icon "button" at bounding box center [338, 71] width 9 height 9
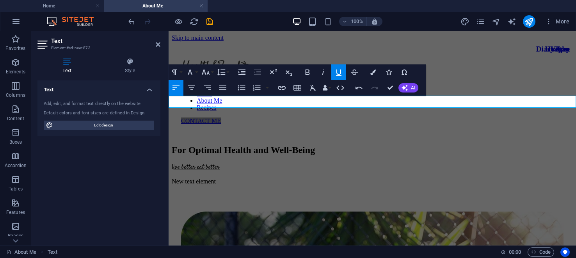
click at [338, 71] on icon "button" at bounding box center [338, 71] width 9 height 9
click at [353, 72] on icon "button" at bounding box center [354, 71] width 7 height 5
click at [372, 71] on icon "button" at bounding box center [372, 71] width 5 height 5
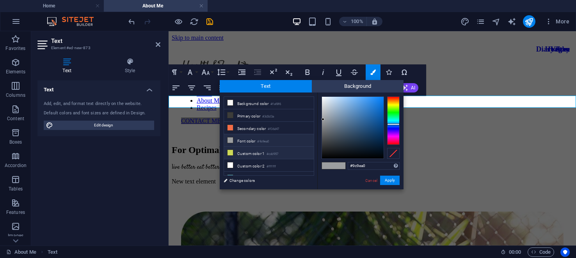
click at [250, 147] on li "Custom color 1 #cdd957" at bounding box center [269, 153] width 90 height 12
type input "#cdd957"
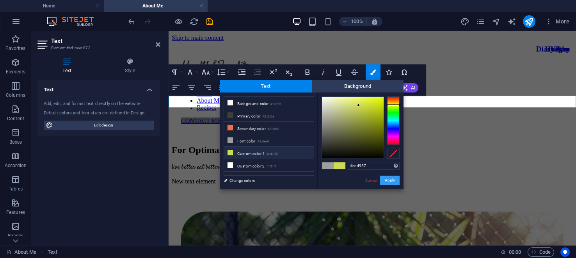
click at [387, 178] on button "Apply" at bounding box center [389, 179] width 19 height 9
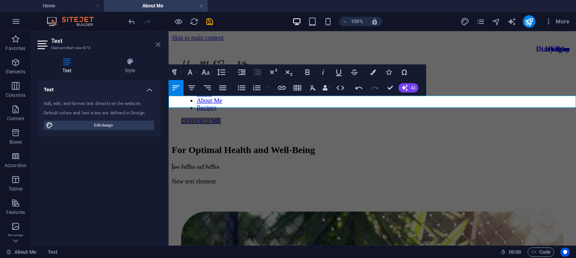
click at [158, 42] on icon at bounding box center [158, 44] width 5 height 6
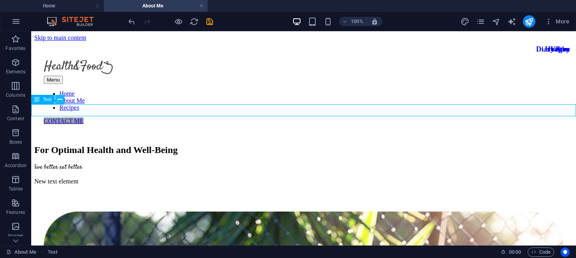
click at [58, 96] on icon at bounding box center [60, 100] width 4 height 8
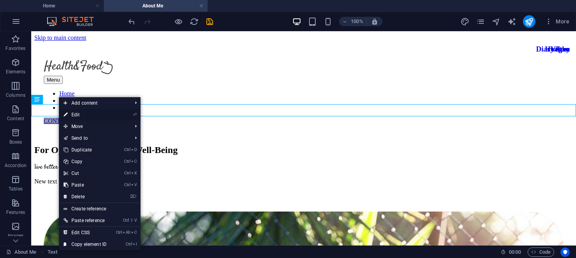
click at [72, 113] on link "⏎ Edit" at bounding box center [85, 115] width 52 height 12
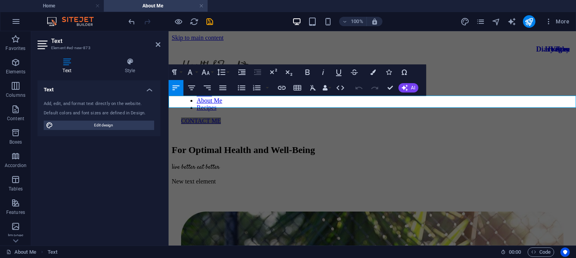
click at [229, 163] on p "l ive better eat better" at bounding box center [372, 167] width 401 height 9
click at [373, 72] on icon "button" at bounding box center [372, 71] width 5 height 5
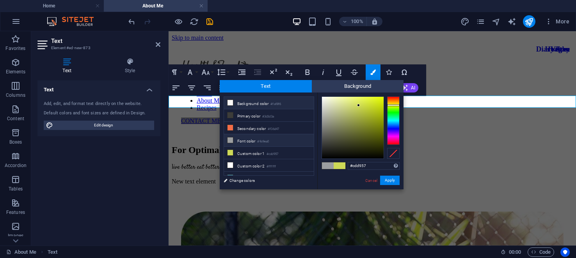
click at [249, 101] on li "Background color #faf8f6" at bounding box center [269, 103] width 90 height 12
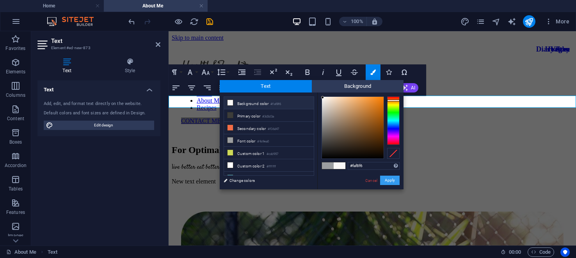
click at [390, 179] on button "Apply" at bounding box center [389, 179] width 19 height 9
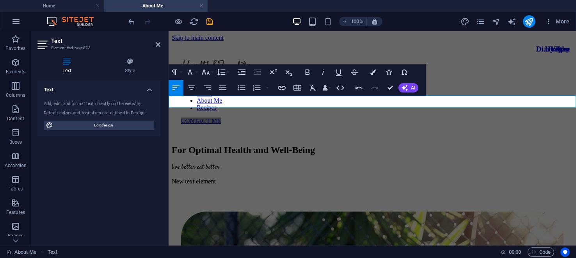
click at [183, 163] on span "ive better eat better​ ​" at bounding box center [196, 167] width 46 height 9
click at [374, 70] on icon "button" at bounding box center [372, 71] width 5 height 5
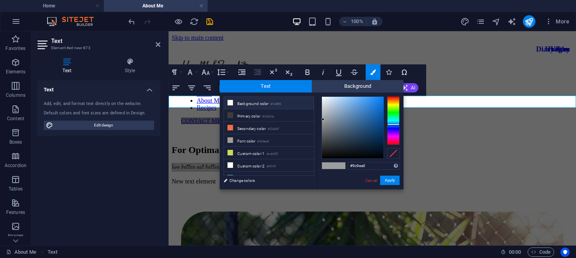
click at [230, 101] on icon at bounding box center [229, 102] width 5 height 5
type input "#faf8f6"
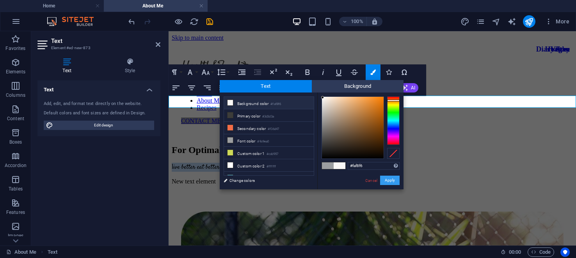
click at [390, 177] on button "Apply" at bounding box center [389, 179] width 19 height 9
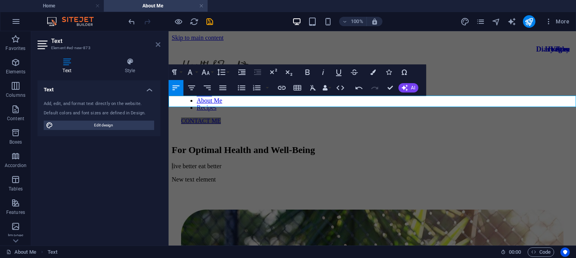
click at [158, 44] on icon at bounding box center [158, 44] width 5 height 6
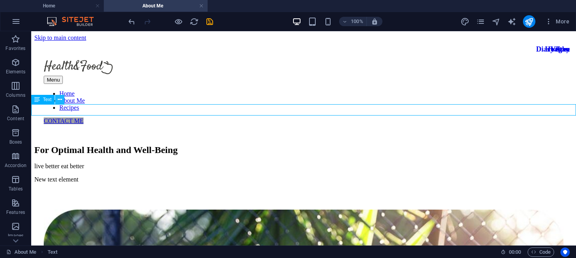
click at [60, 99] on icon at bounding box center [60, 100] width 4 height 8
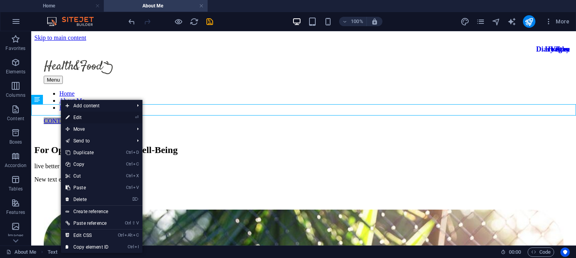
click at [78, 118] on link "⏎ Edit" at bounding box center [87, 118] width 52 height 12
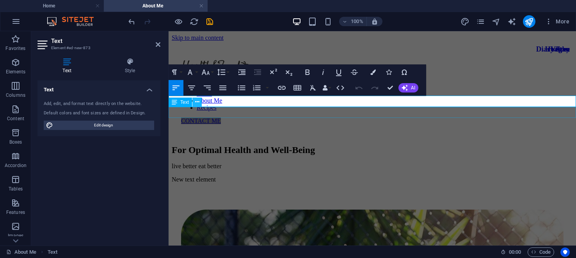
click at [196, 101] on icon at bounding box center [197, 102] width 4 height 8
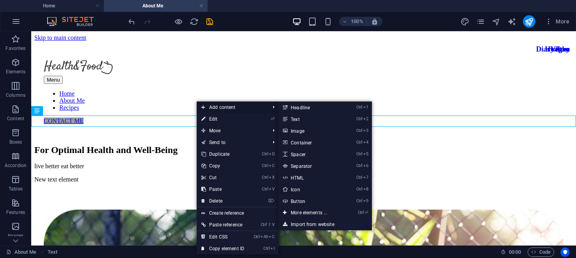
click at [226, 106] on span "Add content" at bounding box center [232, 107] width 70 height 12
click at [312, 106] on link "Ctrl 1 Headline" at bounding box center [310, 107] width 64 height 12
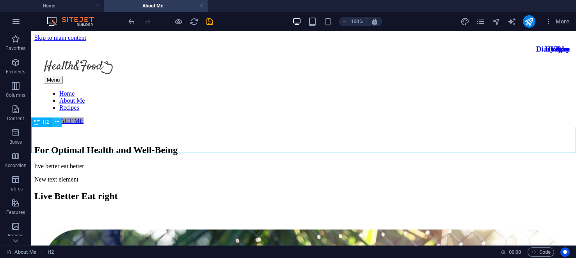
click at [57, 122] on icon at bounding box center [57, 122] width 4 height 8
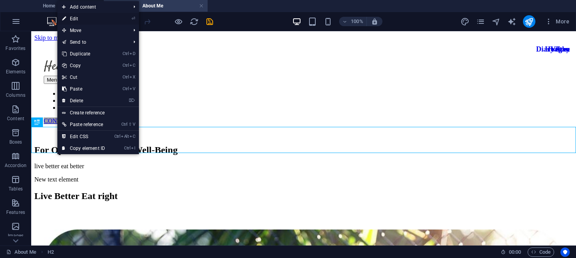
click at [80, 18] on link "⏎ Edit" at bounding box center [83, 19] width 52 height 12
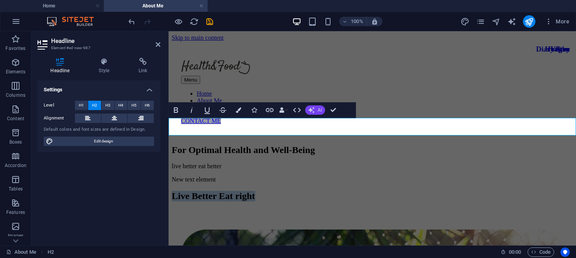
click at [313, 107] on icon "button" at bounding box center [311, 110] width 6 height 6
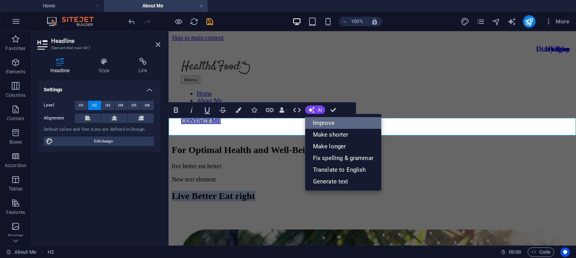
click at [324, 121] on link "Improve" at bounding box center [343, 123] width 76 height 12
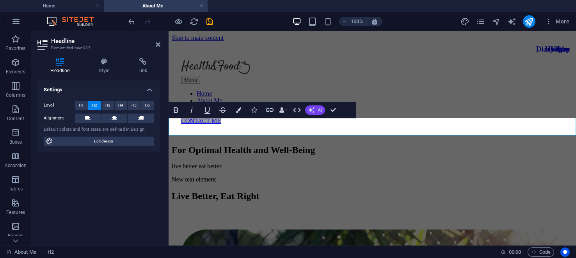
click at [317, 109] on span "AI" at bounding box center [319, 110] width 4 height 5
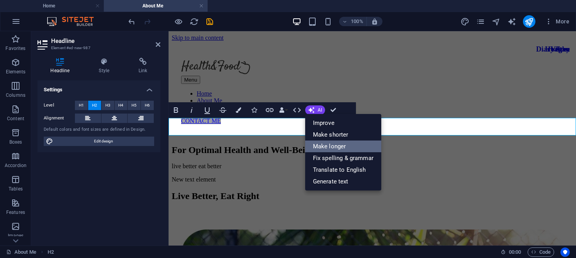
click at [322, 143] on link "Make longer" at bounding box center [343, 146] width 76 height 12
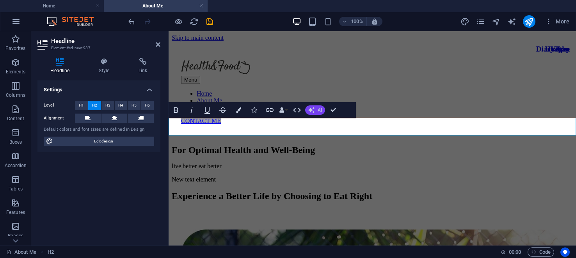
click at [314, 110] on button "AI" at bounding box center [315, 109] width 20 height 9
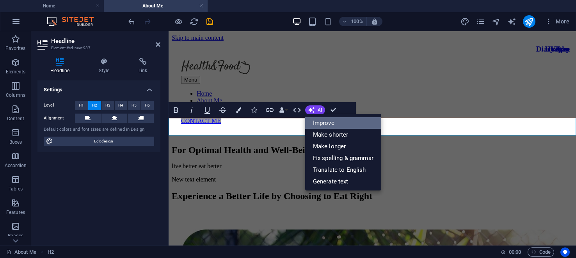
click at [328, 121] on link "Improve" at bounding box center [343, 123] width 76 height 12
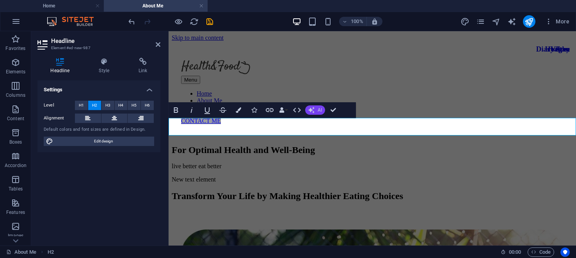
click at [319, 108] on span "AI" at bounding box center [319, 110] width 4 height 5
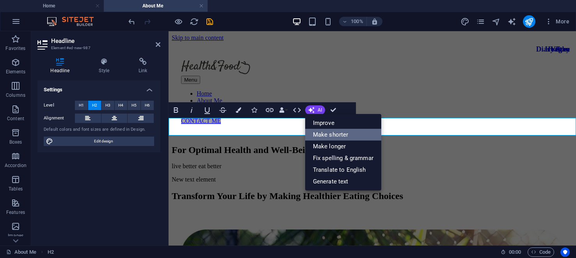
click at [319, 133] on link "Make shorter" at bounding box center [343, 135] width 76 height 12
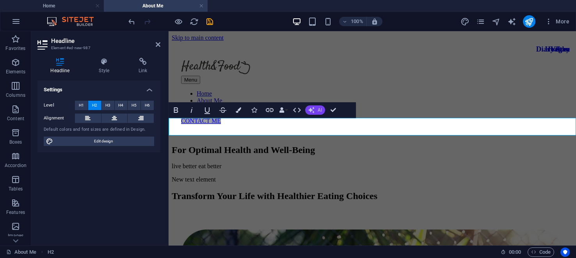
click at [318, 109] on span "AI" at bounding box center [319, 110] width 4 height 5
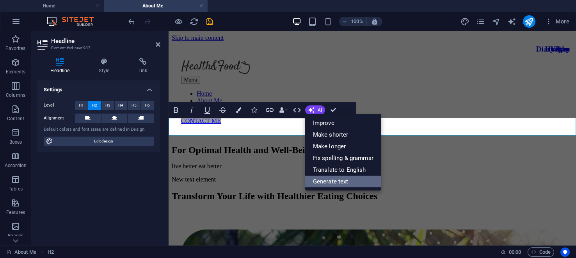
click at [324, 179] on link "Generate text" at bounding box center [343, 181] width 76 height 12
select select "English"
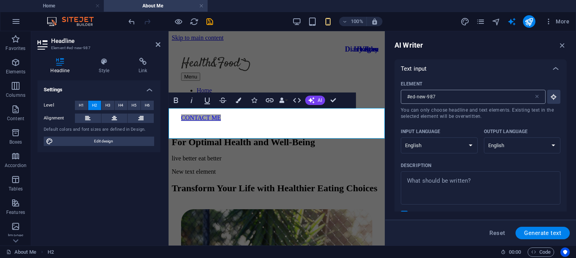
click at [448, 99] on input "#ed-new-987" at bounding box center [466, 97] width 133 height 14
click at [447, 99] on input "#ed-new-987" at bounding box center [466, 97] width 133 height 14
type input "#ed-new-987"
click at [552, 69] on icon at bounding box center [555, 68] width 9 height 9
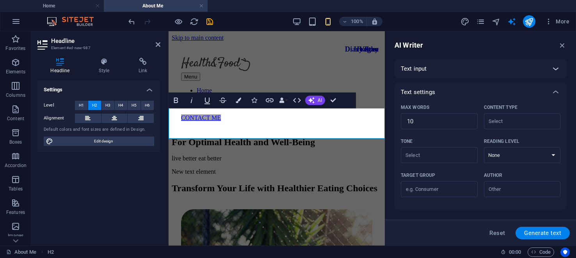
click at [552, 69] on icon at bounding box center [555, 68] width 9 height 9
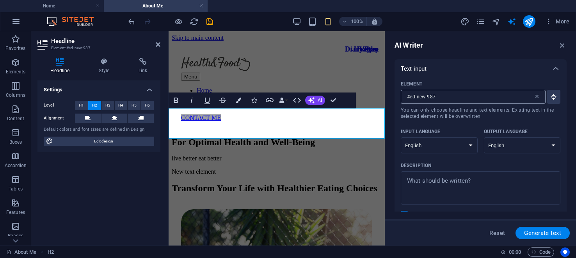
click at [534, 98] on icon at bounding box center [536, 97] width 6 height 6
click at [533, 98] on input "#ed-new-987" at bounding box center [466, 97] width 133 height 14
click at [416, 97] on input "Element ​ You can only choose headline and text elements. Existing text in the …" at bounding box center [469, 97] width 139 height 14
click at [551, 97] on icon "button" at bounding box center [553, 96] width 7 height 7
click at [447, 93] on input "Element ​ You can only choose headline and text elements. Existing text in the …" at bounding box center [469, 97] width 139 height 14
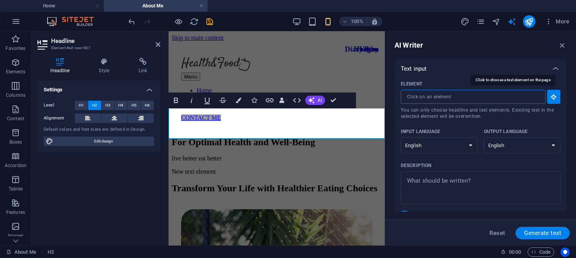
click at [550, 97] on icon "button" at bounding box center [553, 96] width 7 height 7
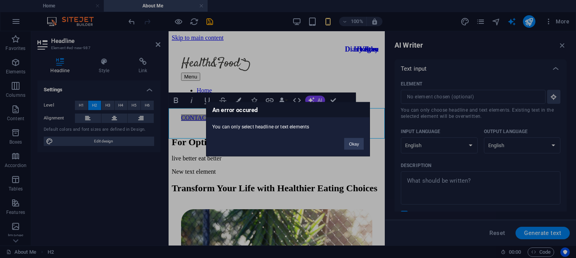
click at [118, 175] on div "An error occured You can only select headline or text elements Okay" at bounding box center [288, 129] width 576 height 258
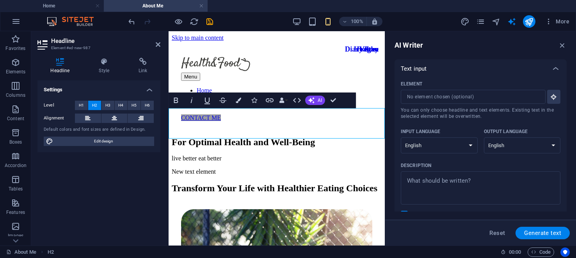
click at [234, 183] on h2 "Transform Your Life with Healthier Eating Choices" at bounding box center [277, 188] width 210 height 11
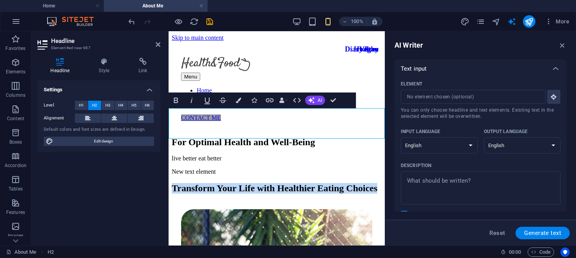
drag, startPoint x: 171, startPoint y: 117, endPoint x: 304, endPoint y: 130, distance: 133.7
click at [304, 183] on h2 "Transform Your Life with Healthier Eating Choices" at bounding box center [277, 188] width 210 height 11
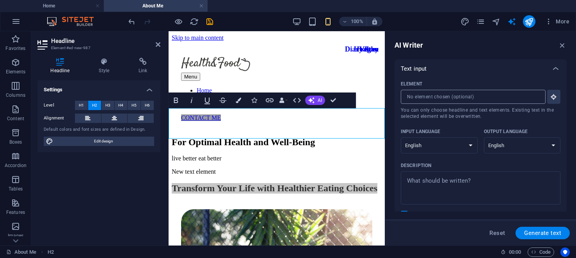
click at [512, 101] on input "Element ​ You can only choose headline and text elements. Existing text in the …" at bounding box center [469, 97] width 139 height 14
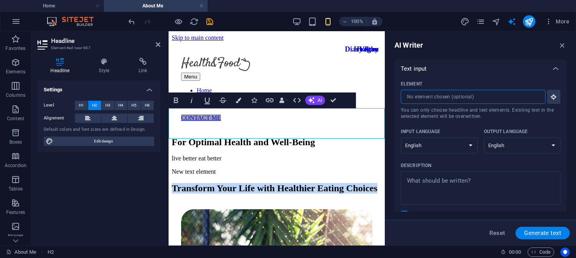
click at [272, 183] on h2 "Transform Your Life with Healthier Eating Choices" at bounding box center [277, 188] width 210 height 11
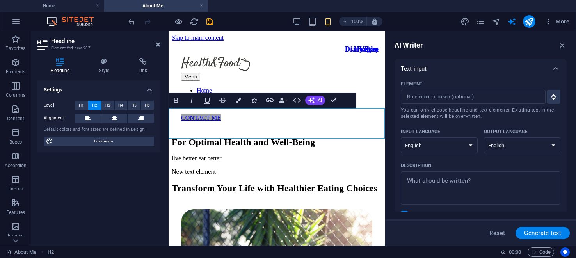
click at [272, 183] on h2 "Transform Your Life with Healthier Eating Choices" at bounding box center [277, 188] width 210 height 11
click at [551, 67] on icon at bounding box center [555, 68] width 9 height 9
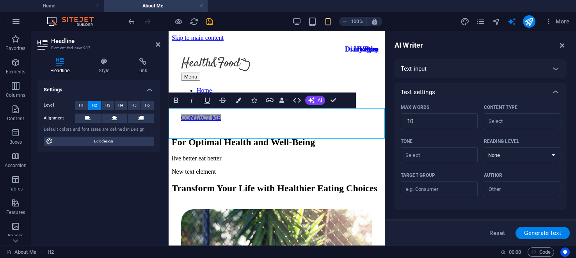
drag, startPoint x: 563, startPoint y: 44, endPoint x: 393, endPoint y: 11, distance: 173.4
click at [563, 44] on icon "button" at bounding box center [562, 45] width 9 height 9
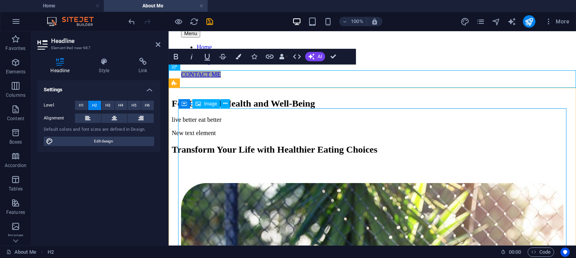
scroll to position [48, 0]
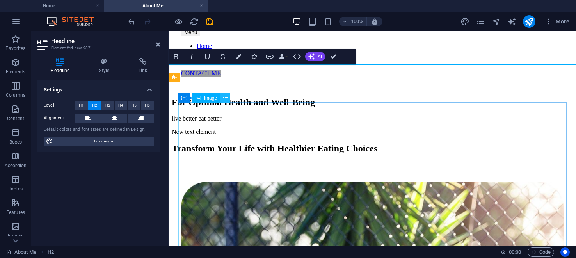
click at [225, 98] on icon at bounding box center [225, 98] width 4 height 8
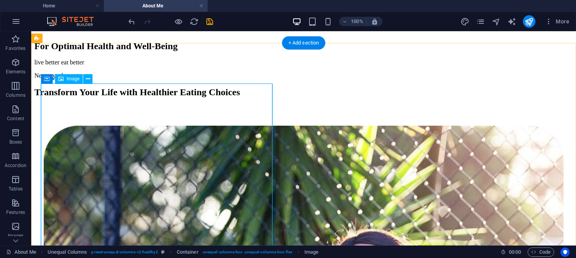
scroll to position [110, 0]
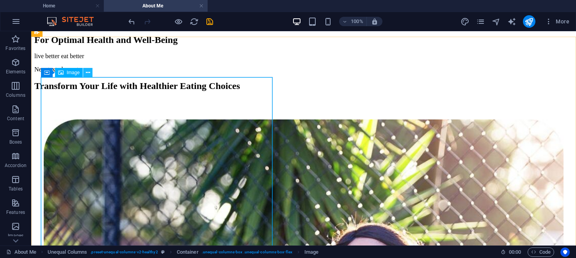
click at [87, 73] on icon at bounding box center [88, 73] width 4 height 8
click at [92, 71] on icon at bounding box center [90, 72] width 5 height 8
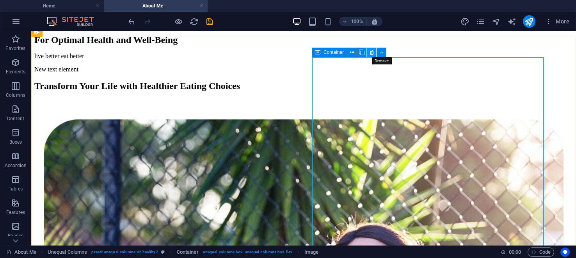
click at [373, 52] on icon at bounding box center [371, 52] width 4 height 8
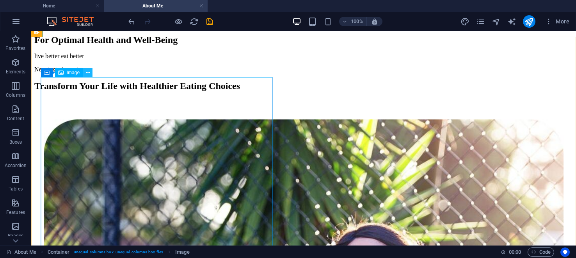
click at [87, 71] on icon at bounding box center [88, 73] width 4 height 8
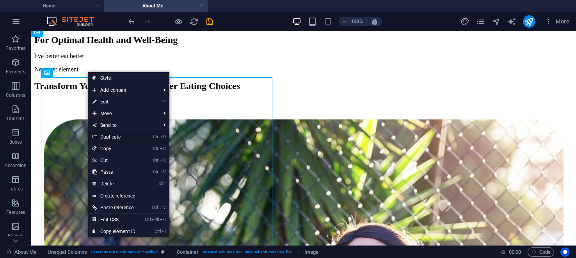
click at [112, 134] on link "Ctrl D Duplicate" at bounding box center [114, 137] width 52 height 12
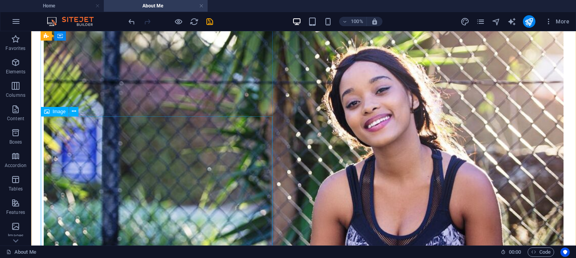
scroll to position [283, 0]
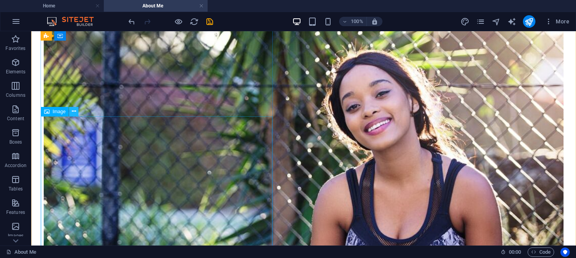
click at [73, 110] on icon at bounding box center [74, 111] width 4 height 8
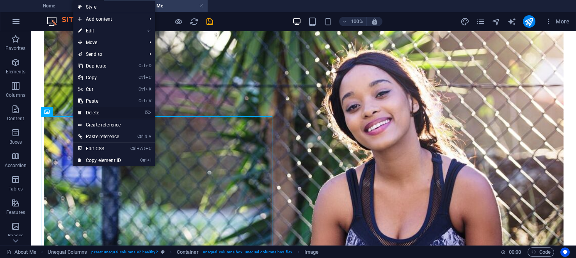
click at [97, 111] on link "⌦ Delete" at bounding box center [99, 113] width 52 height 12
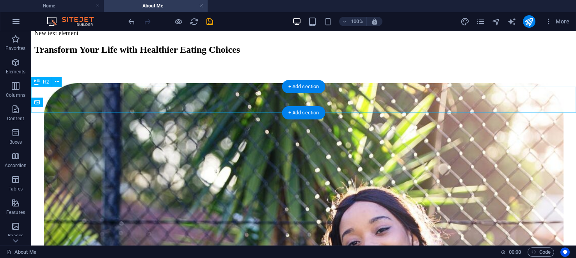
scroll to position [40, 0]
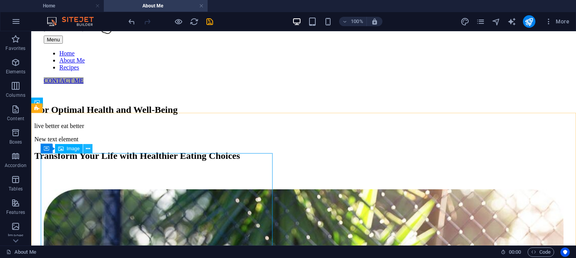
click at [88, 148] on icon at bounding box center [88, 149] width 4 height 8
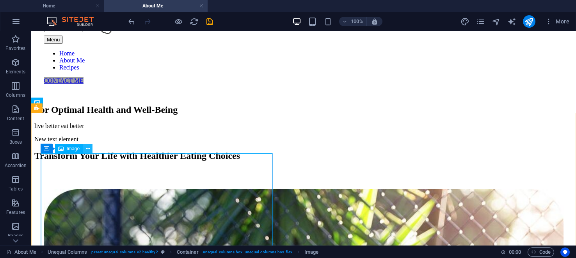
click at [88, 148] on icon at bounding box center [88, 149] width 4 height 8
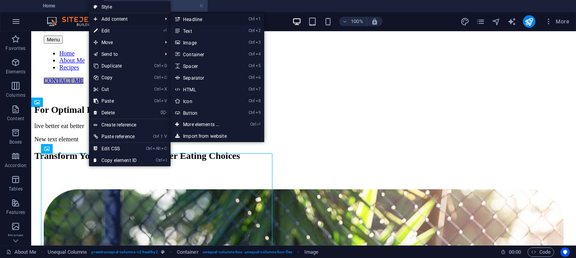
click at [198, 20] on link "Ctrl 1 Headline" at bounding box center [202, 19] width 64 height 12
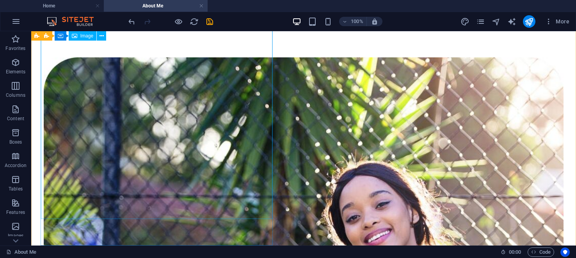
scroll to position [273, 0]
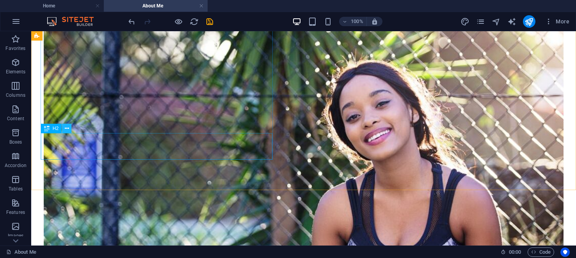
click at [66, 127] on icon at bounding box center [67, 128] width 4 height 8
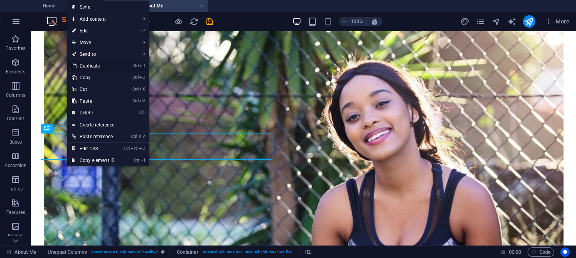
click at [96, 66] on link "Ctrl D Duplicate" at bounding box center [93, 66] width 52 height 12
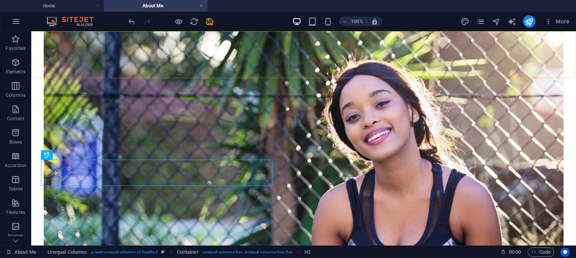
scroll to position [266, 0]
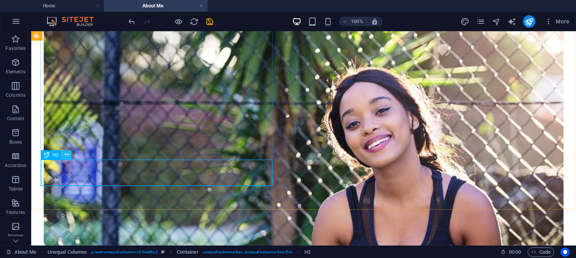
click at [67, 153] on icon at bounding box center [67, 155] width 4 height 8
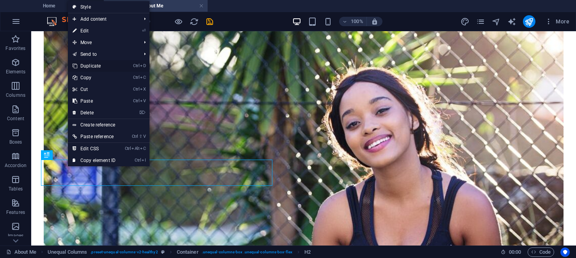
click at [94, 66] on link "Ctrl D Duplicate" at bounding box center [94, 66] width 52 height 12
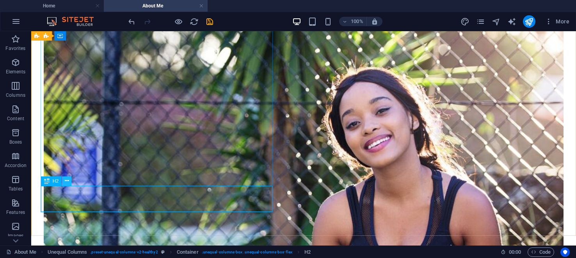
click at [67, 180] on icon at bounding box center [67, 181] width 4 height 8
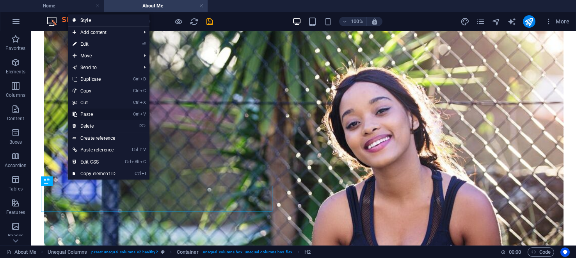
click at [88, 113] on link "Ctrl V Paste" at bounding box center [94, 114] width 52 height 12
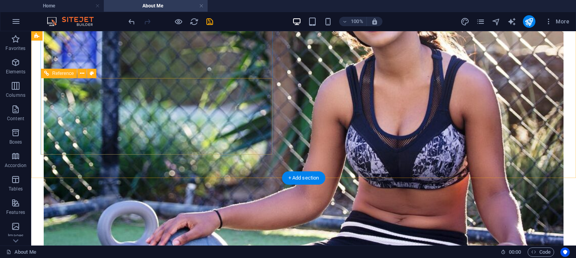
scroll to position [399, 0]
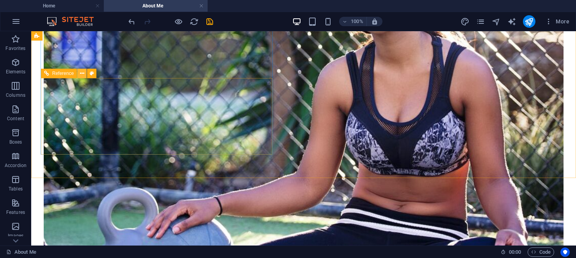
click at [83, 72] on icon at bounding box center [82, 73] width 4 height 8
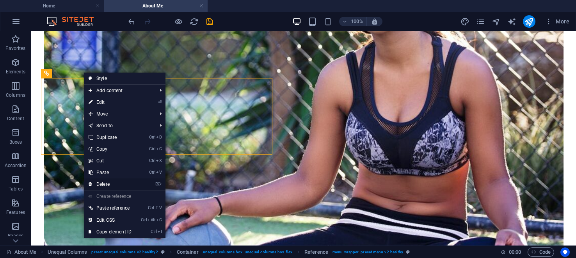
click at [102, 183] on link "⌦ Delete" at bounding box center [110, 184] width 52 height 12
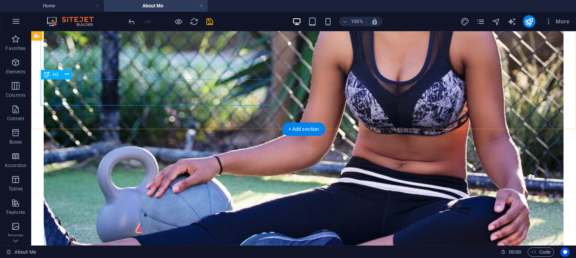
scroll to position [372, 0]
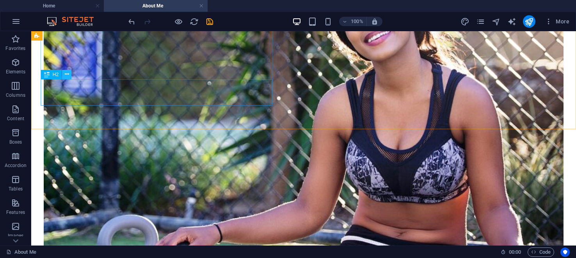
click at [65, 76] on icon at bounding box center [67, 74] width 4 height 8
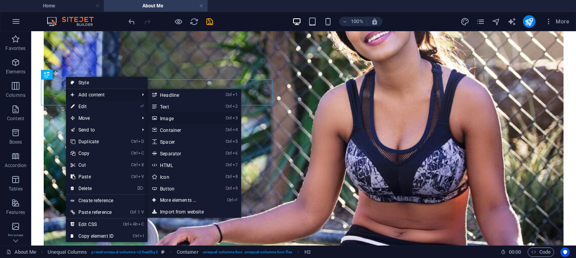
click at [170, 116] on link "Ctrl 3 Image" at bounding box center [179, 118] width 64 height 12
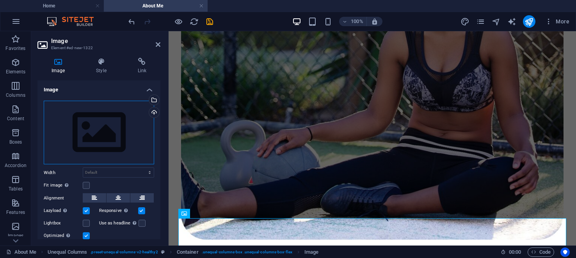
click at [108, 128] on div "Drag files here, click to choose files or select files from Files or our free s…" at bounding box center [99, 133] width 110 height 64
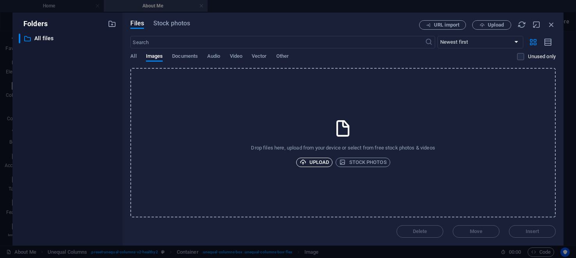
click at [318, 158] on span "Upload" at bounding box center [314, 162] width 30 height 9
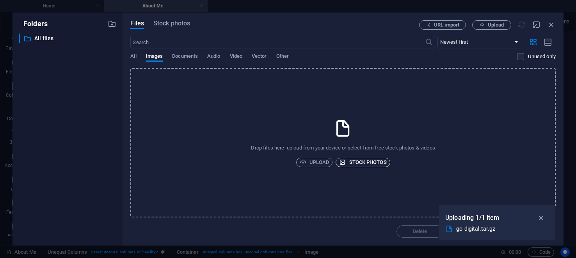
click at [365, 161] on span "Stock photos" at bounding box center [362, 162] width 47 height 9
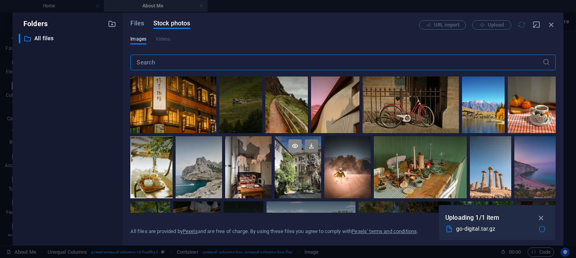
scroll to position [441, 0]
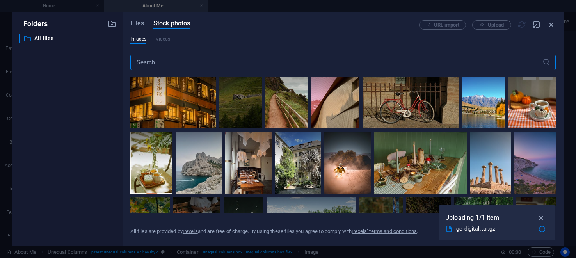
click at [528, 95] on div at bounding box center [531, 96] width 48 height 64
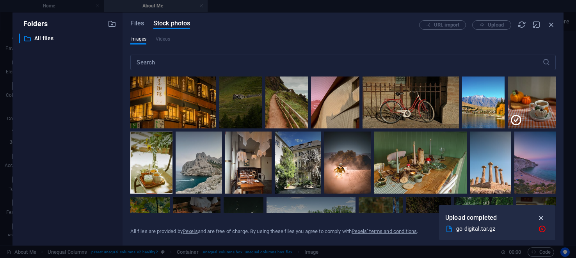
click at [542, 217] on icon "button" at bounding box center [541, 217] width 9 height 9
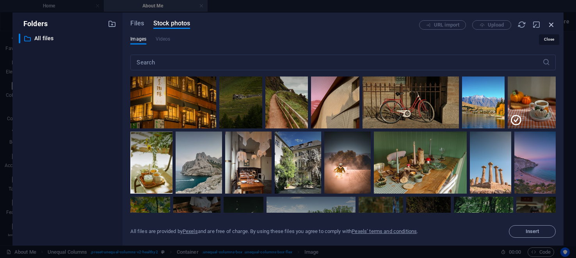
click at [553, 23] on icon "button" at bounding box center [551, 24] width 9 height 9
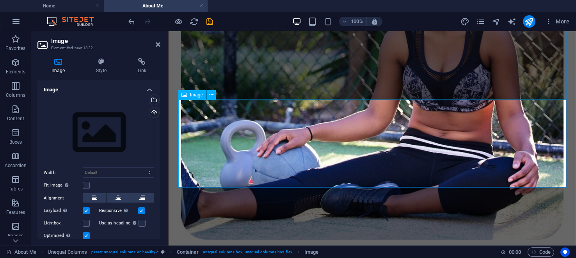
scroll to position [491, 0]
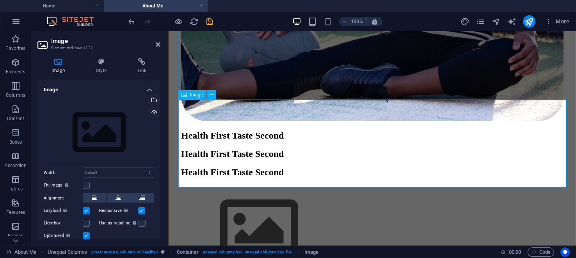
click at [243, 185] on figure at bounding box center [372, 229] width 382 height 89
click at [211, 94] on icon at bounding box center [211, 95] width 4 height 8
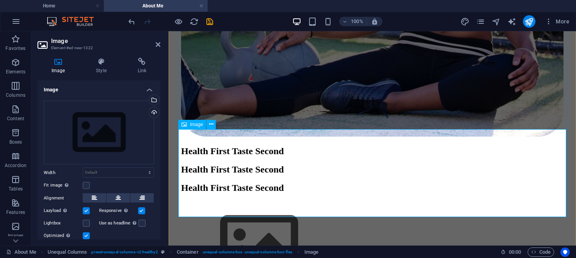
scroll to position [460, 0]
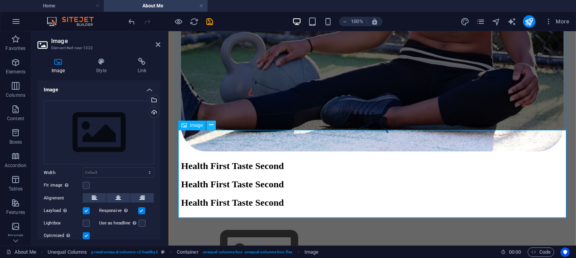
click at [210, 124] on icon at bounding box center [211, 125] width 4 height 8
click at [108, 115] on div "Drag files here, click to choose files or select files from Files or our free s…" at bounding box center [99, 133] width 110 height 64
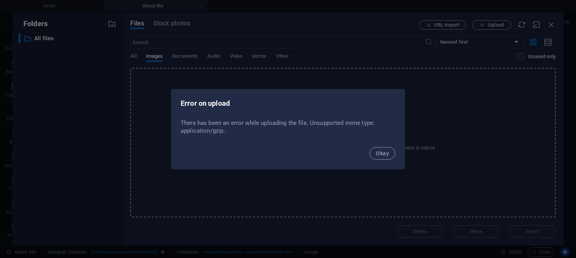
scroll to position [297, 0]
click at [385, 153] on span "Okay" at bounding box center [382, 153] width 13 height 6
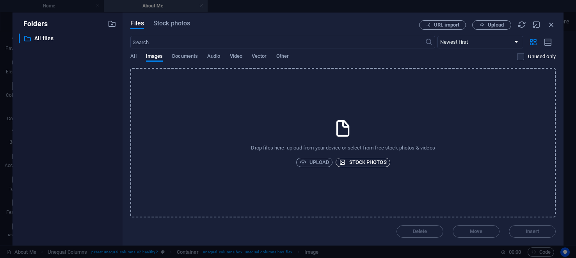
click at [362, 162] on span "Stock photos" at bounding box center [362, 162] width 47 height 9
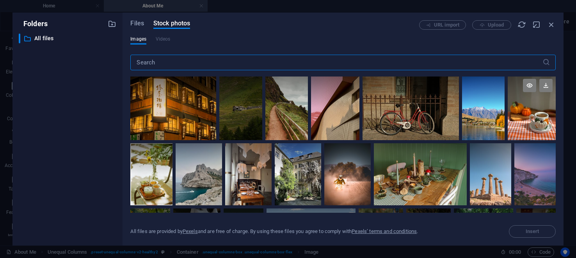
scroll to position [429, 0]
click at [535, 107] on div at bounding box center [531, 107] width 48 height 64
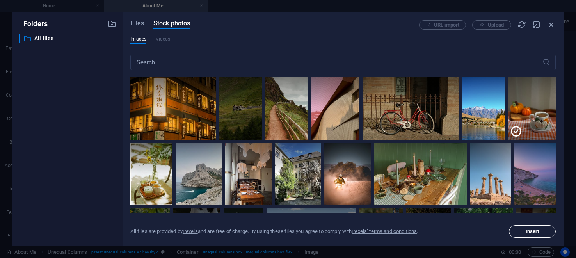
click at [533, 229] on span "Insert" at bounding box center [532, 231] width 14 height 5
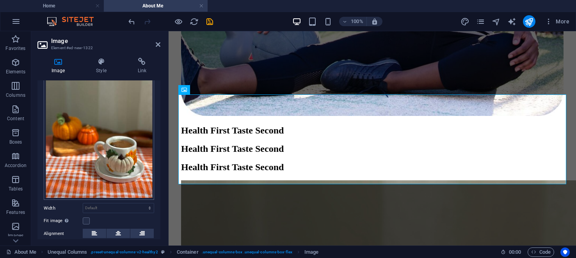
scroll to position [37, 0]
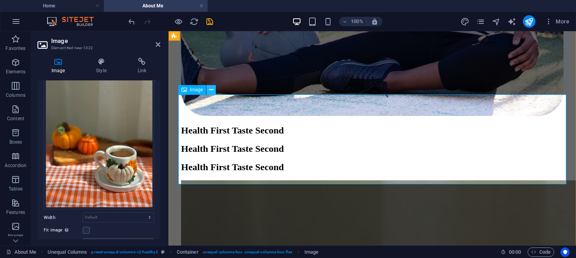
click at [212, 88] on icon at bounding box center [211, 90] width 4 height 8
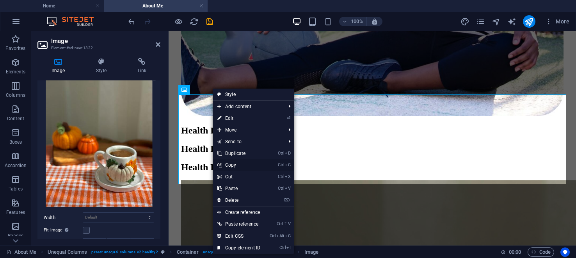
drag, startPoint x: 238, startPoint y: 163, endPoint x: 69, endPoint y: 131, distance: 171.4
click at [238, 163] on link "Ctrl C Copy" at bounding box center [239, 165] width 52 height 12
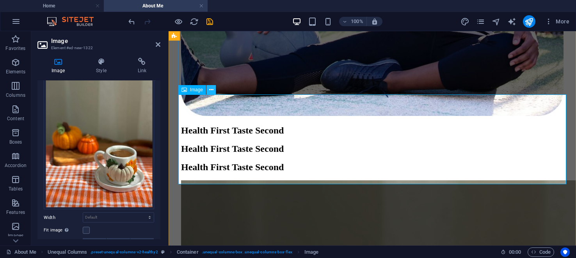
click at [212, 89] on icon at bounding box center [211, 90] width 4 height 8
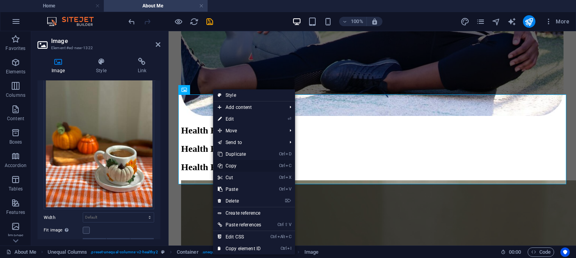
click at [227, 164] on link "Ctrl C Copy" at bounding box center [239, 166] width 53 height 12
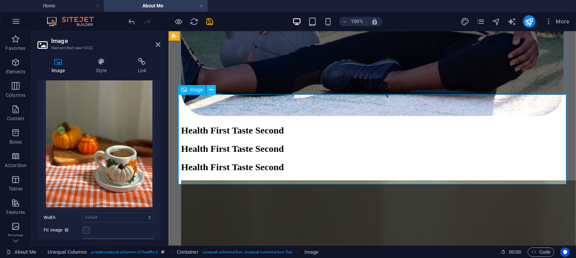
click at [210, 88] on icon at bounding box center [211, 90] width 4 height 8
click at [212, 89] on icon at bounding box center [211, 90] width 4 height 8
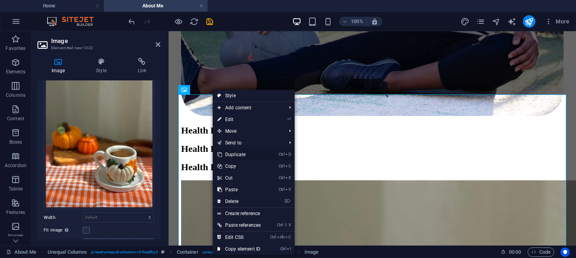
click at [238, 152] on link "Ctrl D Duplicate" at bounding box center [239, 155] width 53 height 12
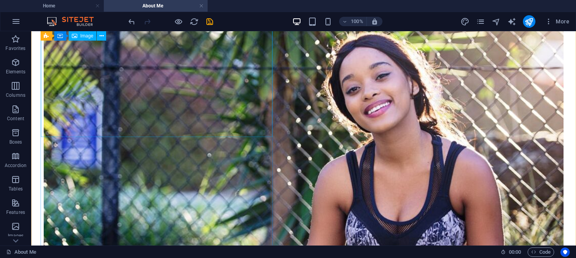
scroll to position [262, 0]
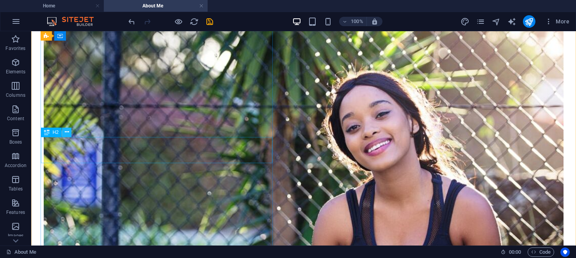
click at [66, 132] on icon at bounding box center [67, 132] width 4 height 8
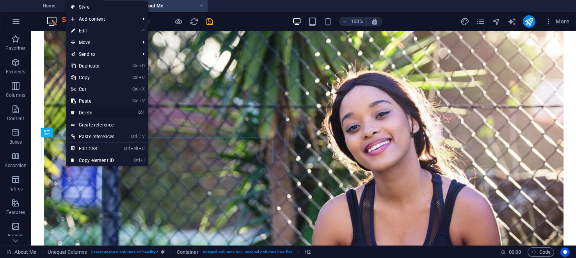
click at [92, 110] on link "⌦ Delete" at bounding box center [92, 113] width 53 height 12
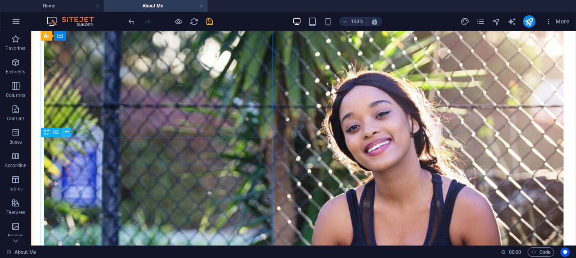
click at [68, 132] on icon at bounding box center [67, 132] width 4 height 8
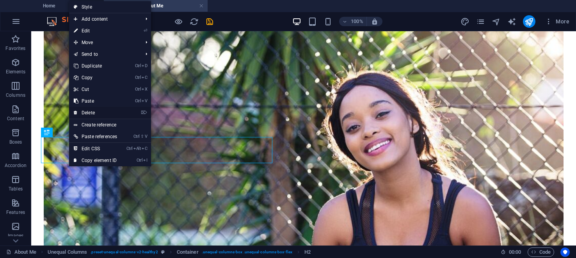
click at [99, 111] on link "⌦ Delete" at bounding box center [95, 113] width 53 height 12
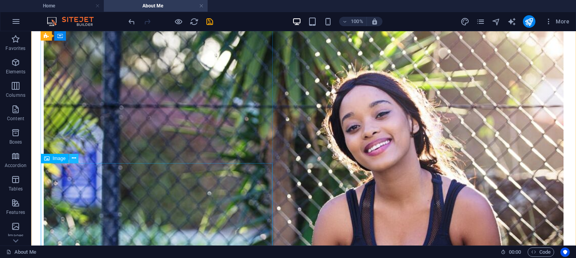
click at [74, 157] on icon at bounding box center [74, 158] width 4 height 8
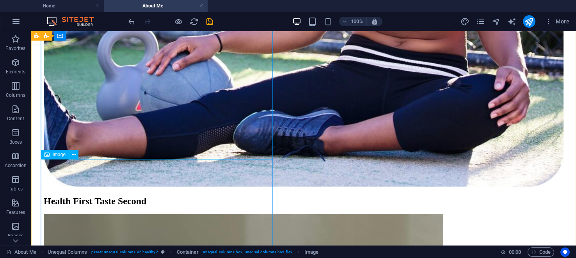
scroll to position [577, 0]
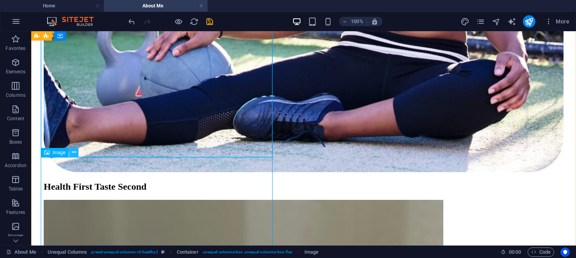
click at [74, 152] on icon at bounding box center [74, 152] width 4 height 8
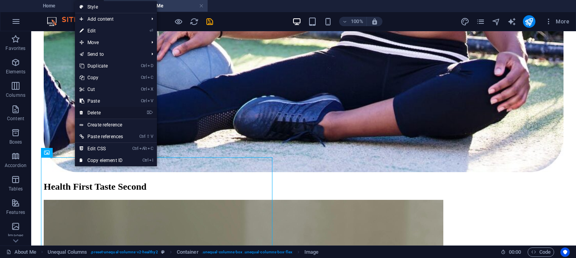
click at [110, 112] on link "⌦ Delete" at bounding box center [101, 113] width 53 height 12
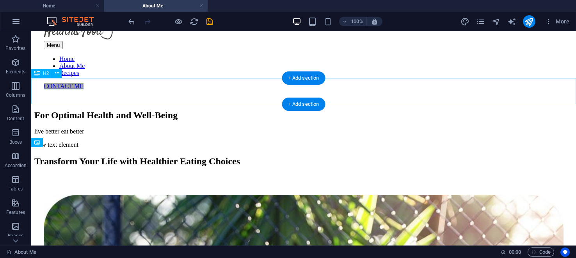
scroll to position [0, 0]
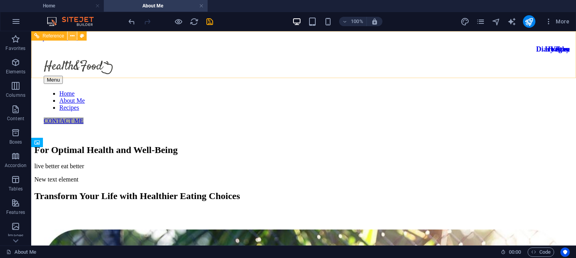
click at [72, 35] on icon at bounding box center [72, 36] width 4 height 8
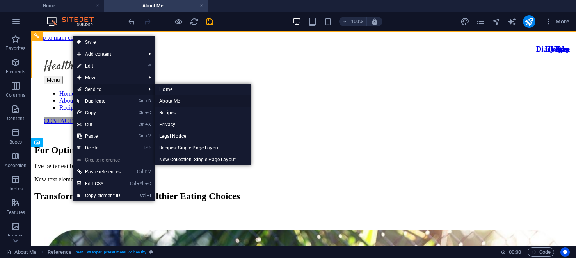
click at [175, 99] on link "About Me" at bounding box center [202, 101] width 97 height 12
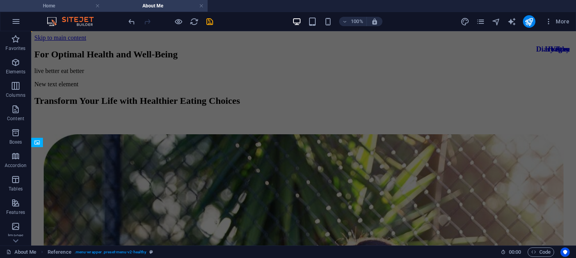
click at [52, 5] on h4 "Home" at bounding box center [52, 6] width 104 height 9
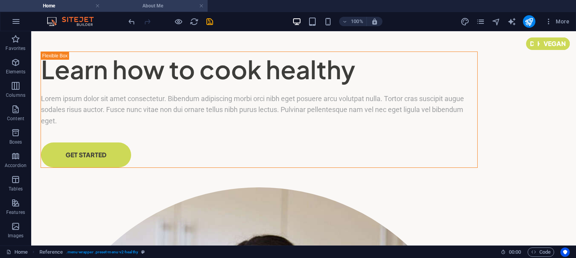
click at [174, 7] on h4 "About Me" at bounding box center [156, 6] width 104 height 9
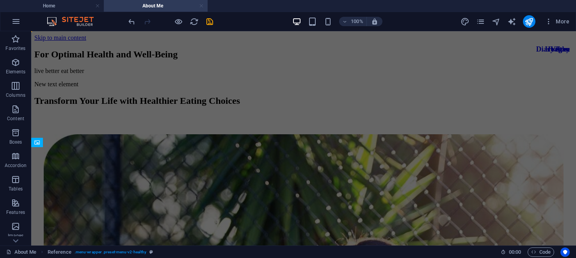
click at [202, 5] on link at bounding box center [201, 5] width 5 height 7
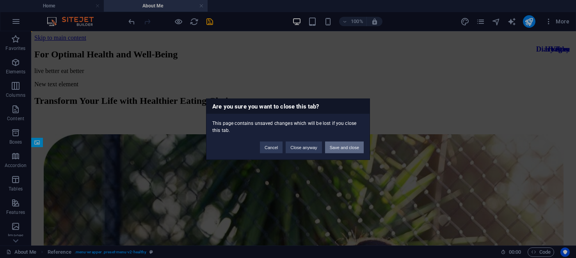
click at [343, 145] on button "Save and close" at bounding box center [344, 147] width 39 height 12
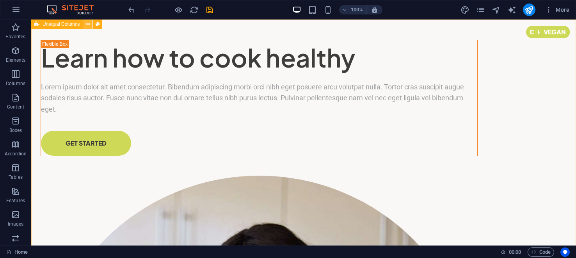
click at [88, 25] on icon at bounding box center [88, 24] width 4 height 8
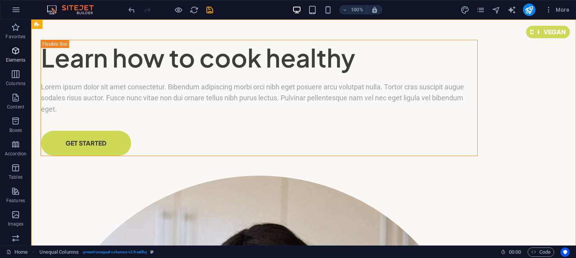
click at [12, 50] on icon "button" at bounding box center [15, 50] width 9 height 9
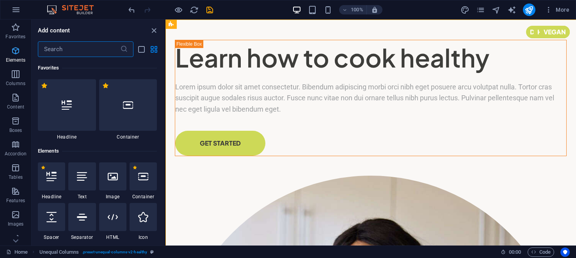
click at [15, 50] on icon "button" at bounding box center [15, 50] width 9 height 9
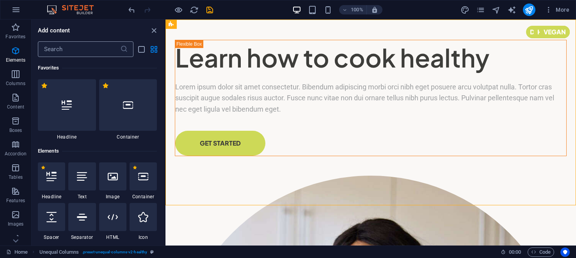
scroll to position [83, 0]
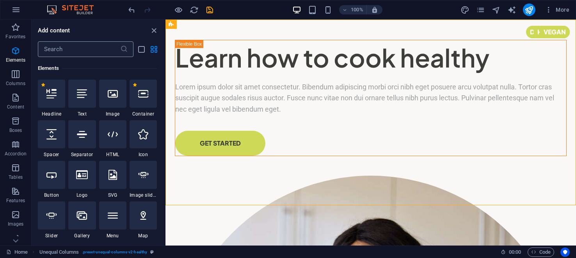
click at [76, 48] on input "text" at bounding box center [79, 49] width 82 height 16
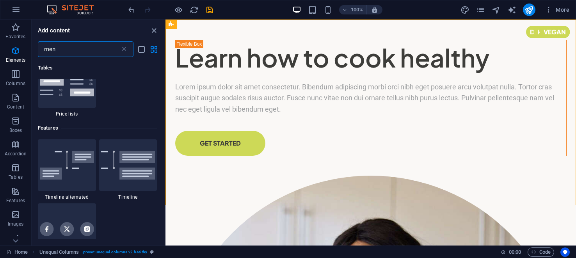
scroll to position [0, 0]
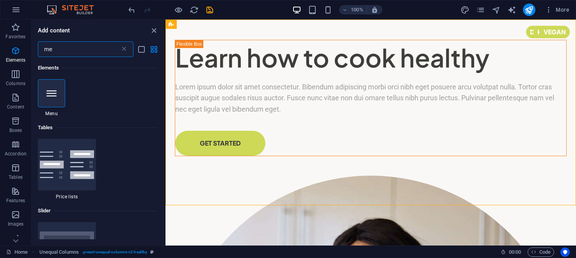
type input "m"
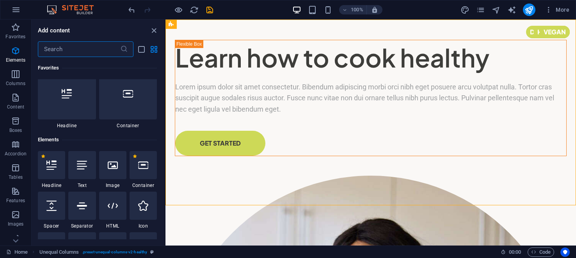
scroll to position [34, 0]
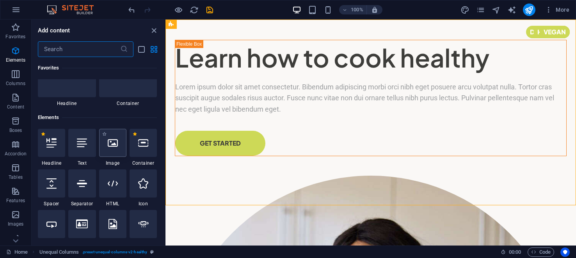
click at [111, 142] on icon at bounding box center [113, 143] width 10 height 10
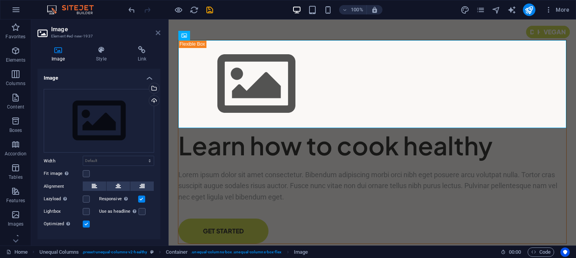
click at [159, 30] on icon at bounding box center [158, 33] width 5 height 6
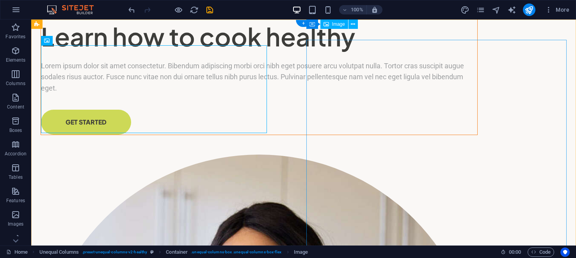
scroll to position [0, 0]
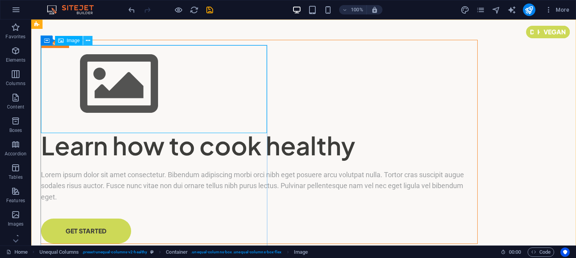
click at [89, 39] on icon at bounding box center [88, 41] width 4 height 8
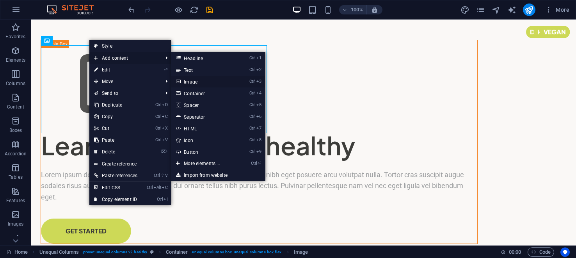
click at [200, 81] on link "Ctrl 3 Image" at bounding box center [203, 82] width 64 height 12
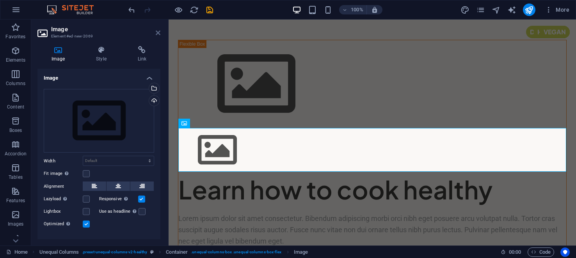
click at [157, 31] on icon at bounding box center [158, 33] width 5 height 6
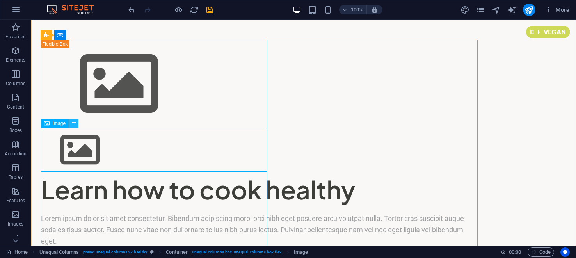
click at [73, 121] on icon at bounding box center [74, 123] width 4 height 8
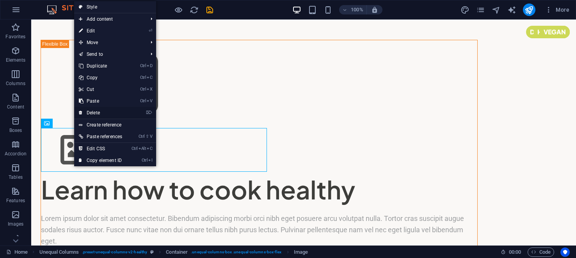
click at [99, 112] on link "⌦ Delete" at bounding box center [100, 113] width 53 height 12
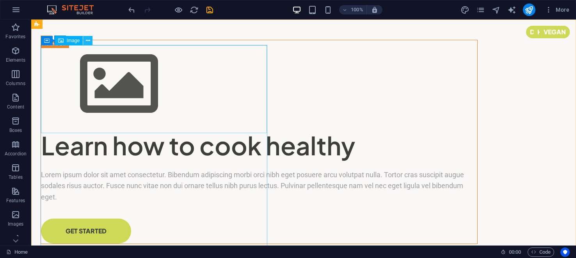
click at [89, 41] on icon at bounding box center [88, 41] width 4 height 8
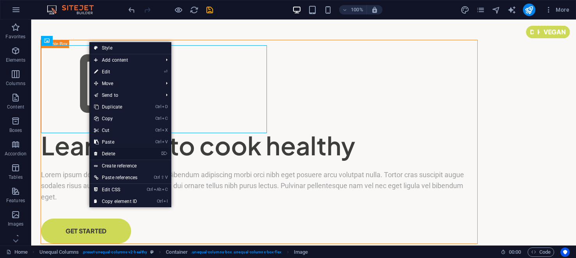
click at [112, 153] on link "⌦ Delete" at bounding box center [115, 154] width 53 height 12
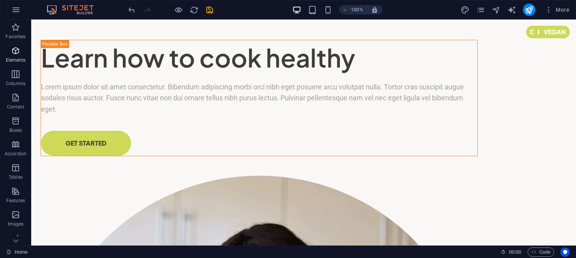
click at [19, 48] on icon "button" at bounding box center [15, 50] width 9 height 9
click at [13, 53] on icon "button" at bounding box center [15, 50] width 9 height 9
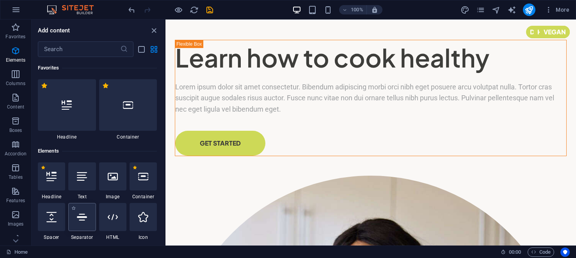
scroll to position [83, 0]
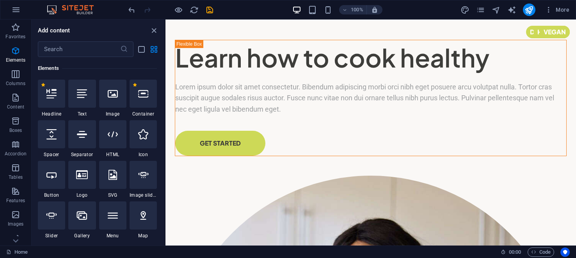
click at [142, 114] on span "Container" at bounding box center [142, 114] width 27 height 6
click at [55, 50] on input "text" at bounding box center [79, 49] width 82 height 16
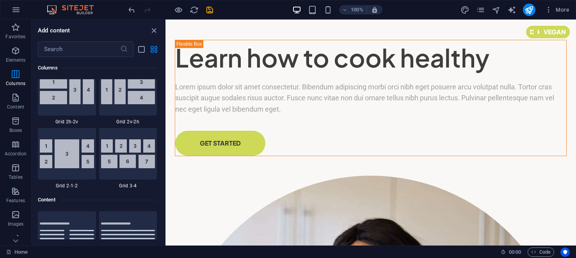
scroll to position [0, 0]
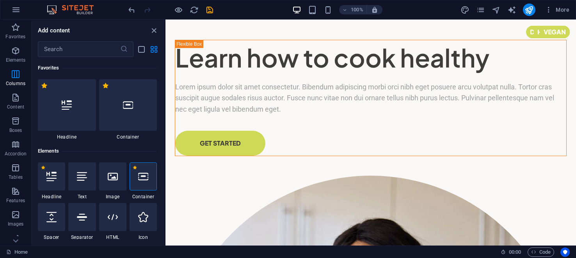
drag, startPoint x: 163, startPoint y: 60, endPoint x: 11, endPoint y: 19, distance: 157.6
click at [78, 49] on input "text" at bounding box center [79, 49] width 82 height 16
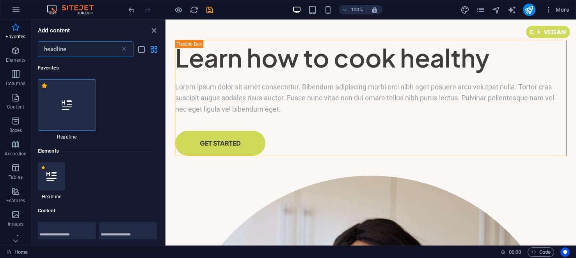
type input "headline"
click at [151, 48] on icon "grid-view" at bounding box center [153, 49] width 9 height 9
click at [155, 46] on icon "grid-view" at bounding box center [153, 49] width 9 height 9
click at [83, 50] on input "headline" at bounding box center [79, 49] width 82 height 16
click at [64, 110] on icon at bounding box center [67, 105] width 10 height 10
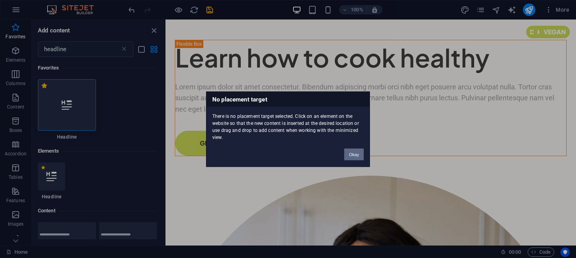
click at [352, 154] on button "Okay" at bounding box center [353, 154] width 19 height 12
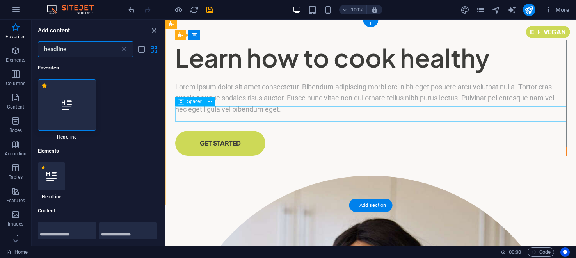
drag, startPoint x: 227, startPoint y: 70, endPoint x: 319, endPoint y: 108, distance: 99.9
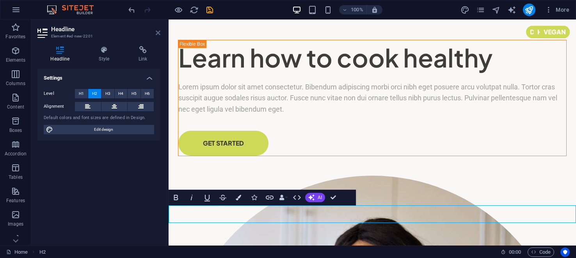
click at [159, 31] on icon at bounding box center [158, 33] width 5 height 6
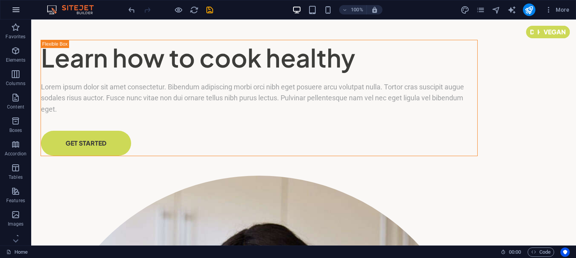
click at [18, 11] on icon "button" at bounding box center [15, 9] width 9 height 9
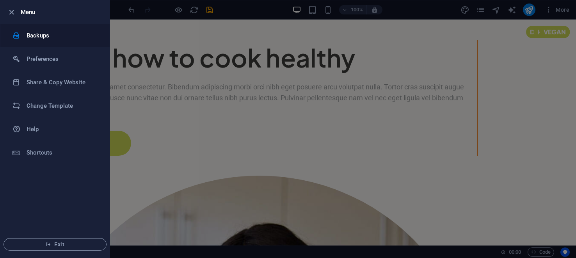
click at [42, 33] on h6 "Backups" at bounding box center [63, 35] width 72 height 9
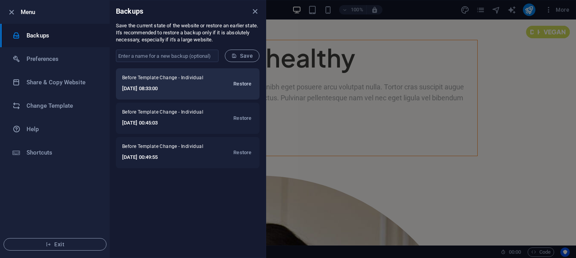
click at [244, 83] on span "Restore" at bounding box center [242, 83] width 18 height 9
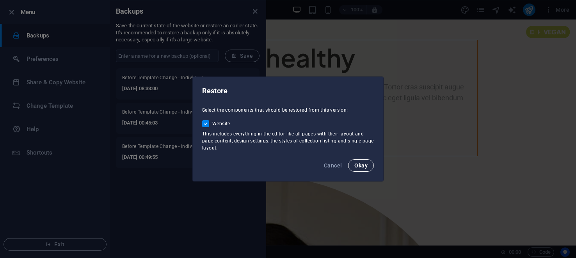
click at [361, 165] on span "Okay" at bounding box center [360, 165] width 13 height 6
checkbox input "false"
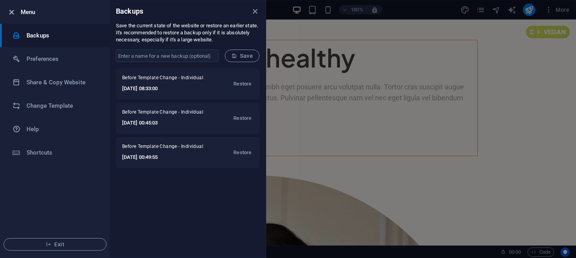
click at [10, 10] on icon "button" at bounding box center [11, 12] width 9 height 9
